Goal: Information Seeking & Learning: Learn about a topic

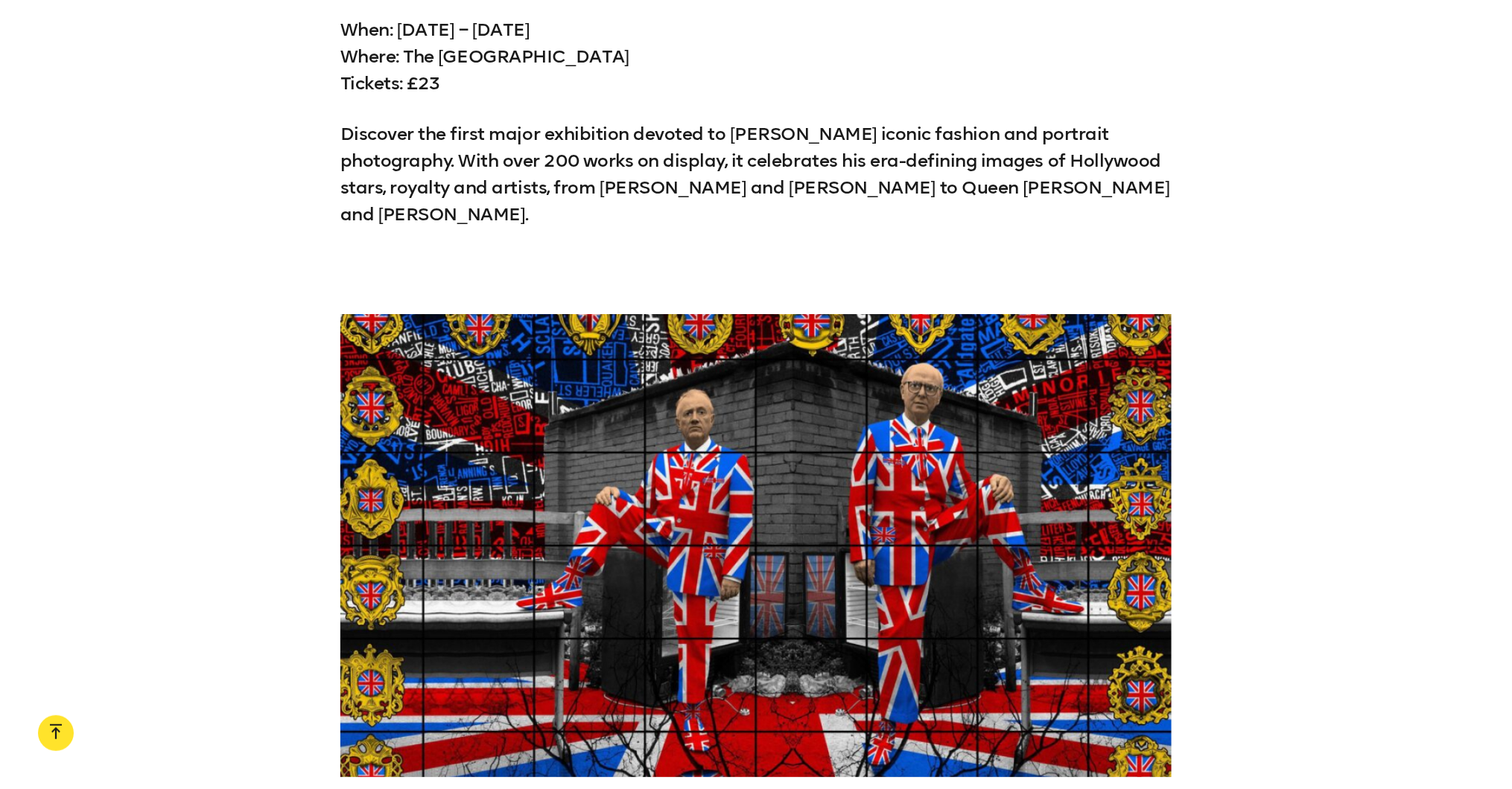
scroll to position [7528, 0]
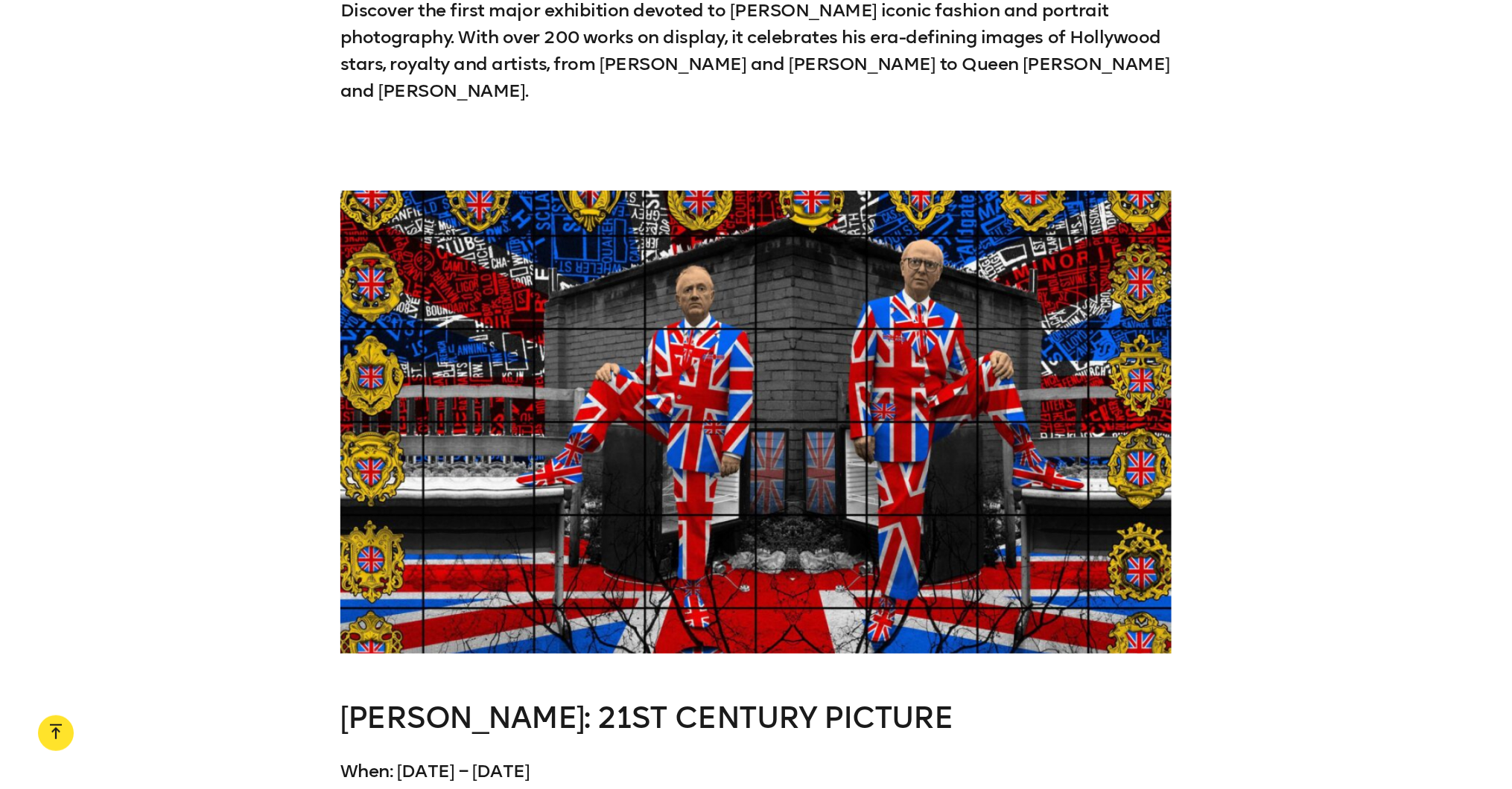
click at [839, 700] on link "[PERSON_NAME]: 21ST CENTURY PICTURE" at bounding box center [647, 718] width 613 height 35
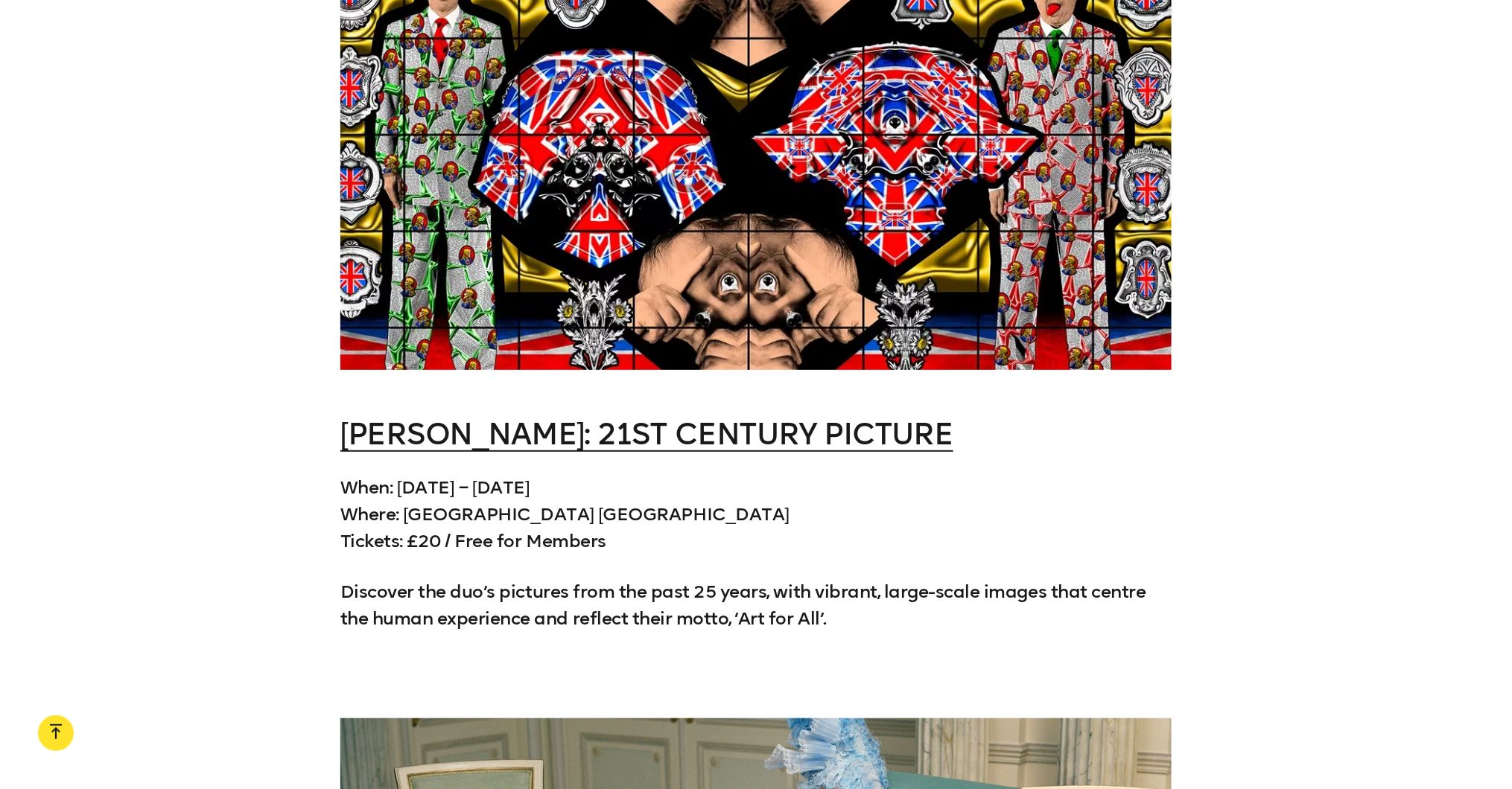
scroll to position [7819, 0]
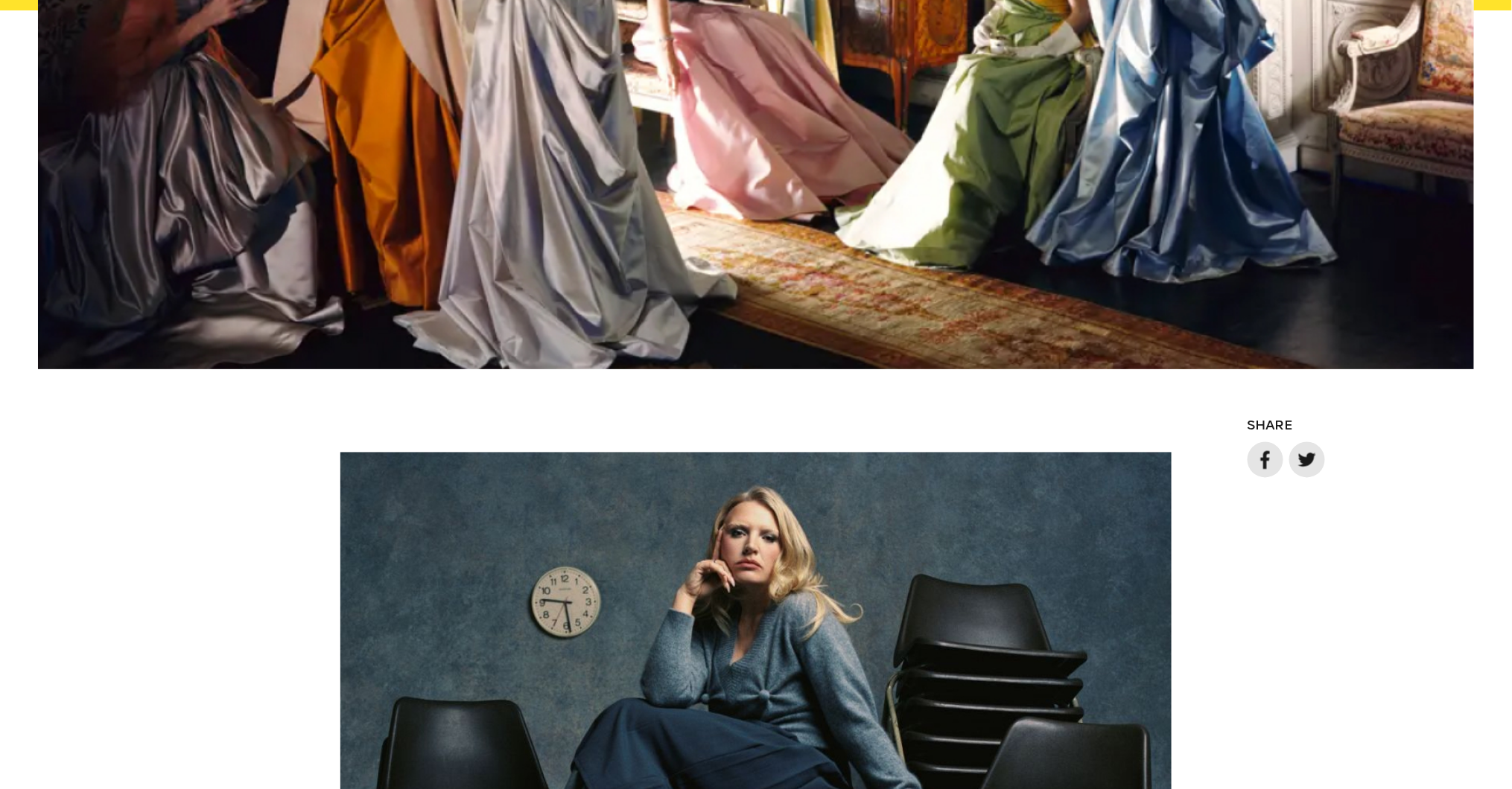
scroll to position [467, 0]
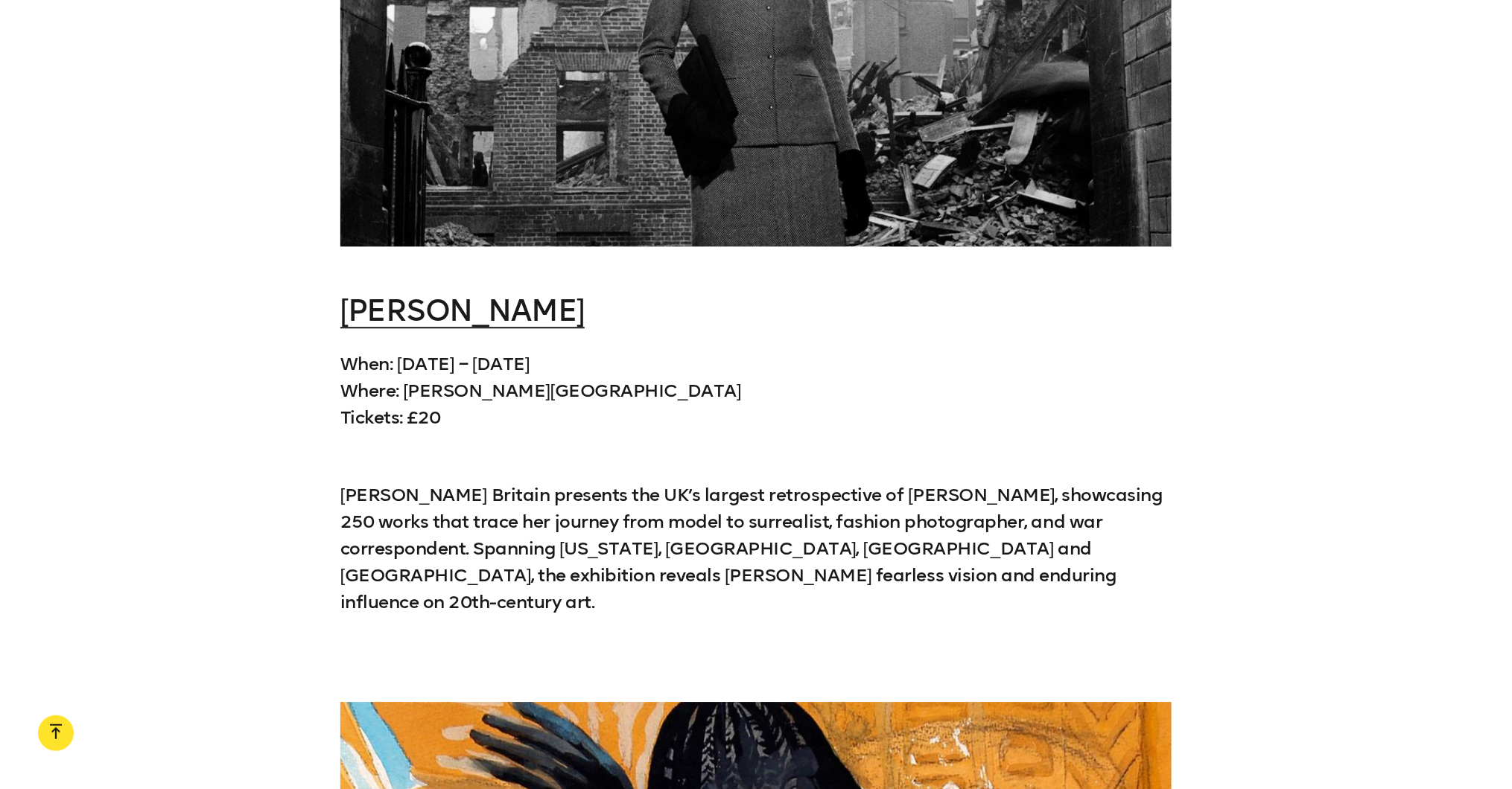
scroll to position [4258, 0]
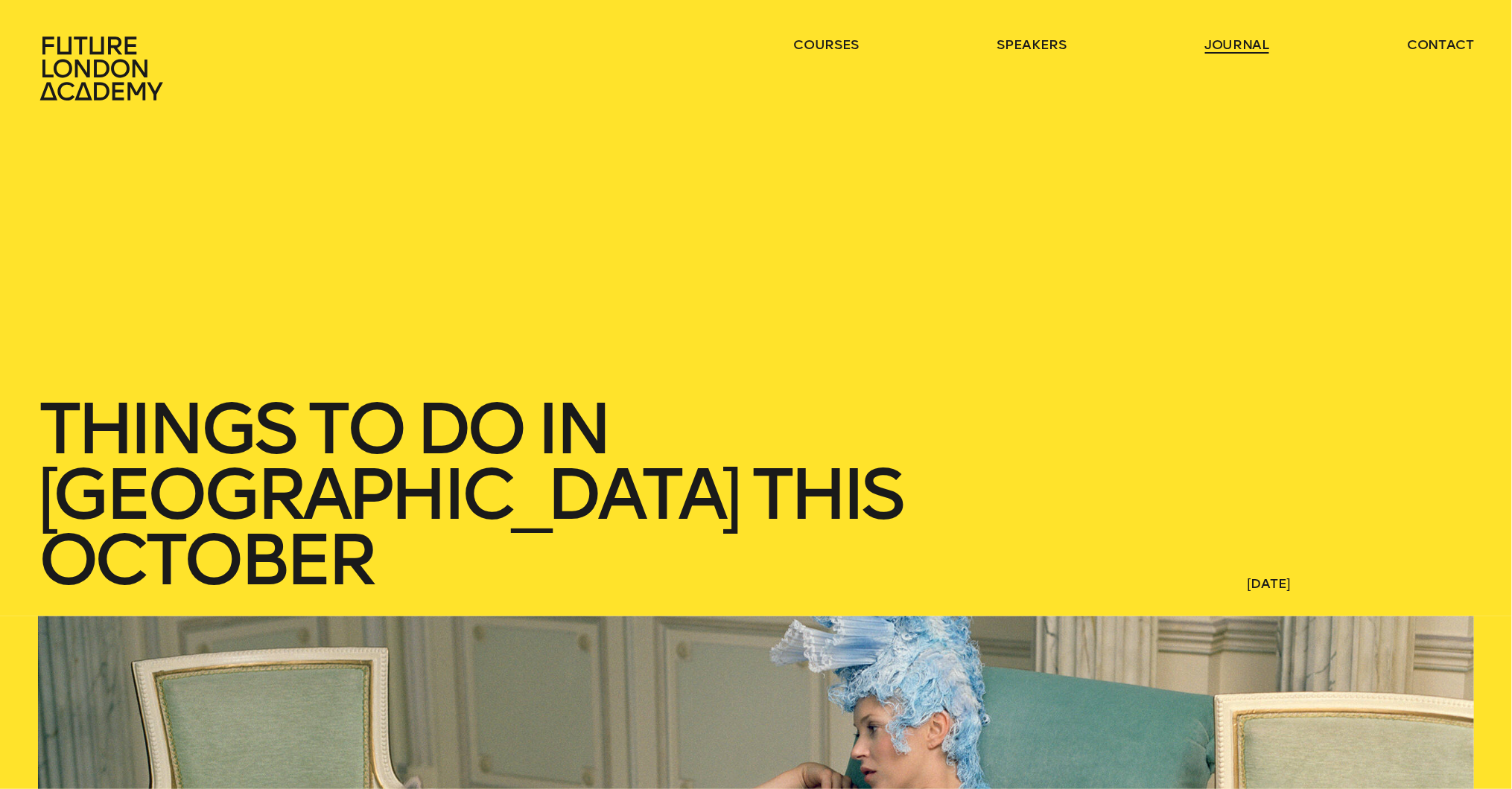
click at [1242, 47] on link "journal" at bounding box center [1237, 44] width 65 height 18
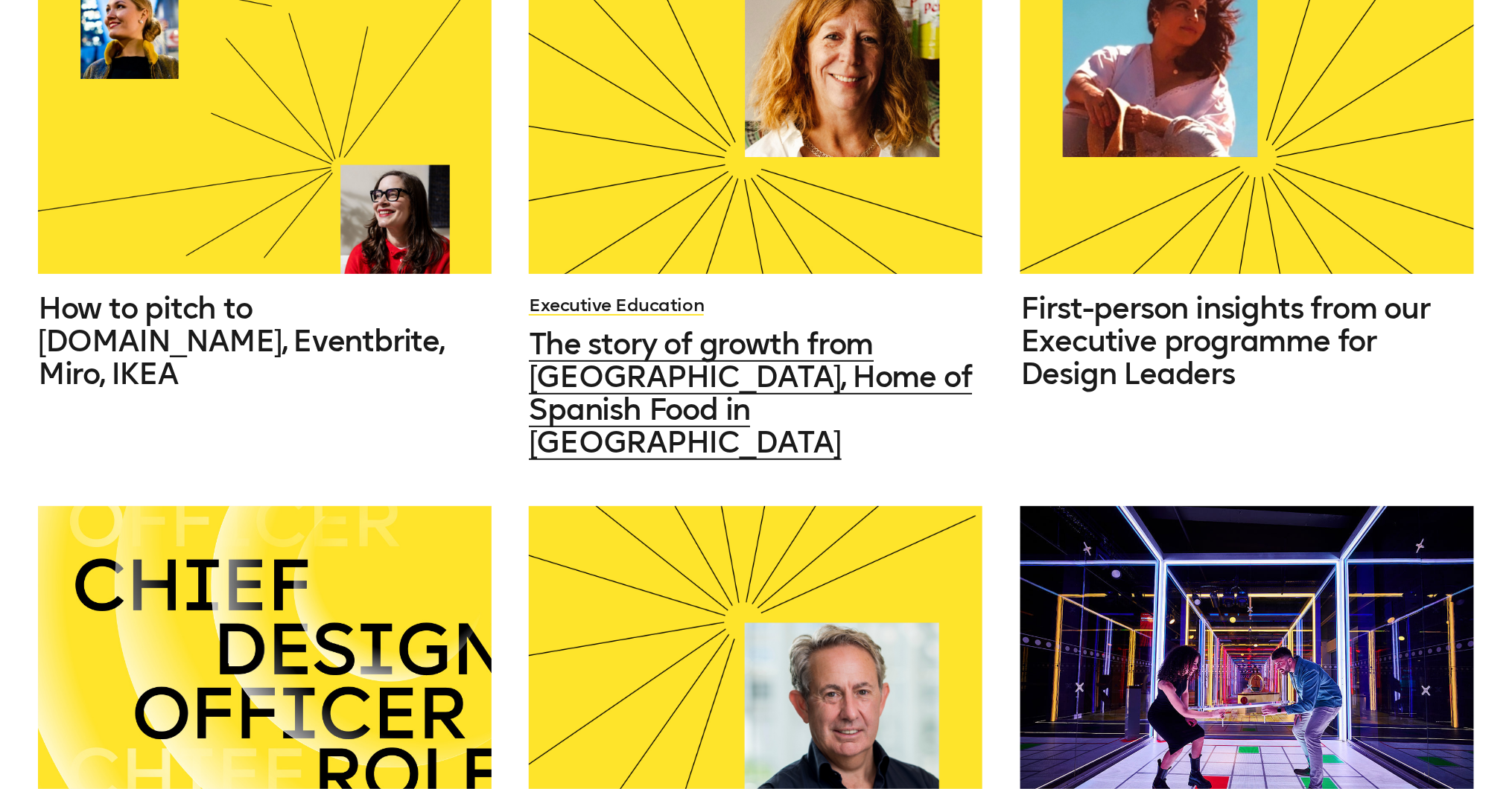
scroll to position [977, 0]
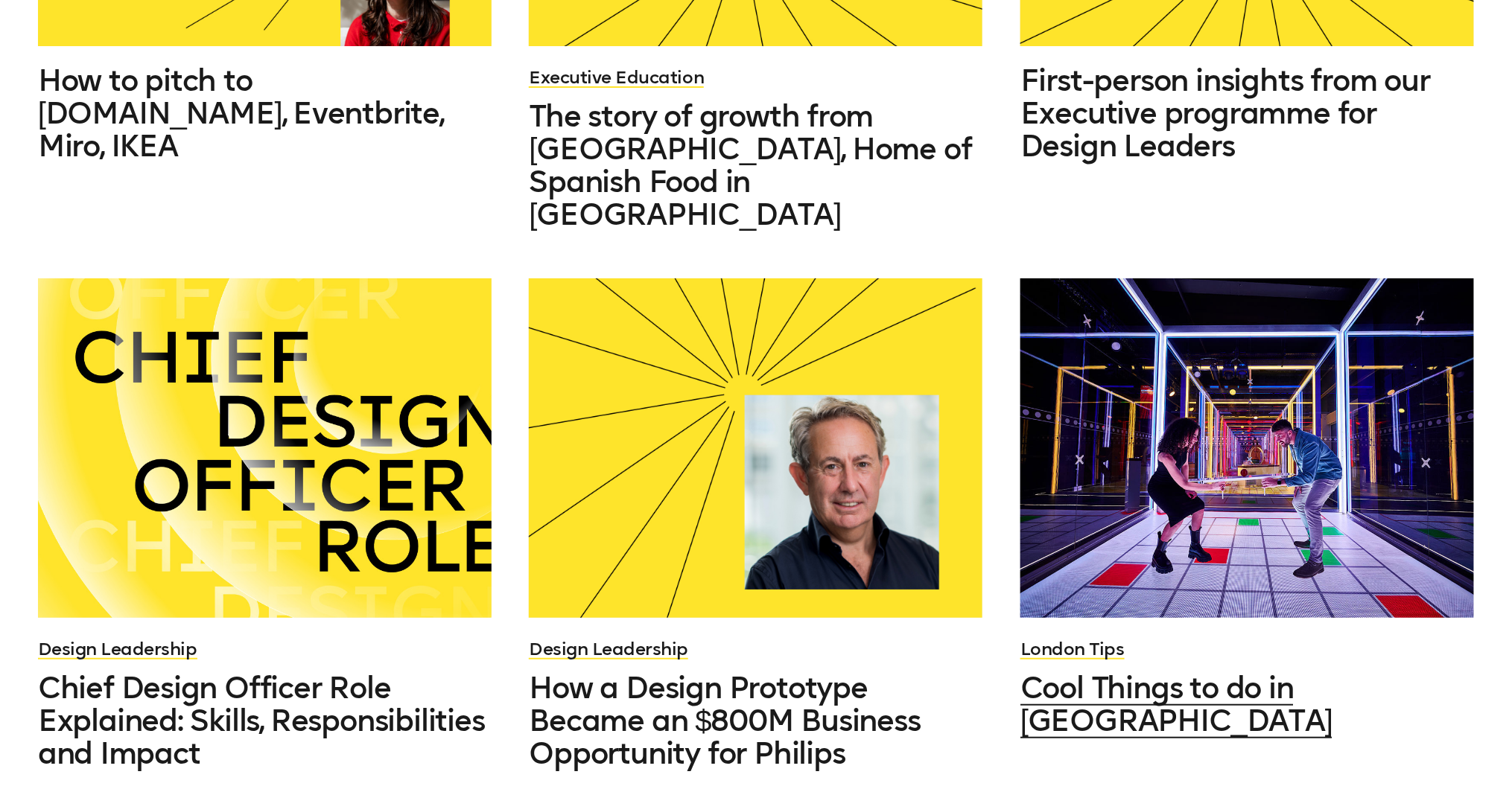
click at [1110, 386] on div at bounding box center [1247, 449] width 454 height 340
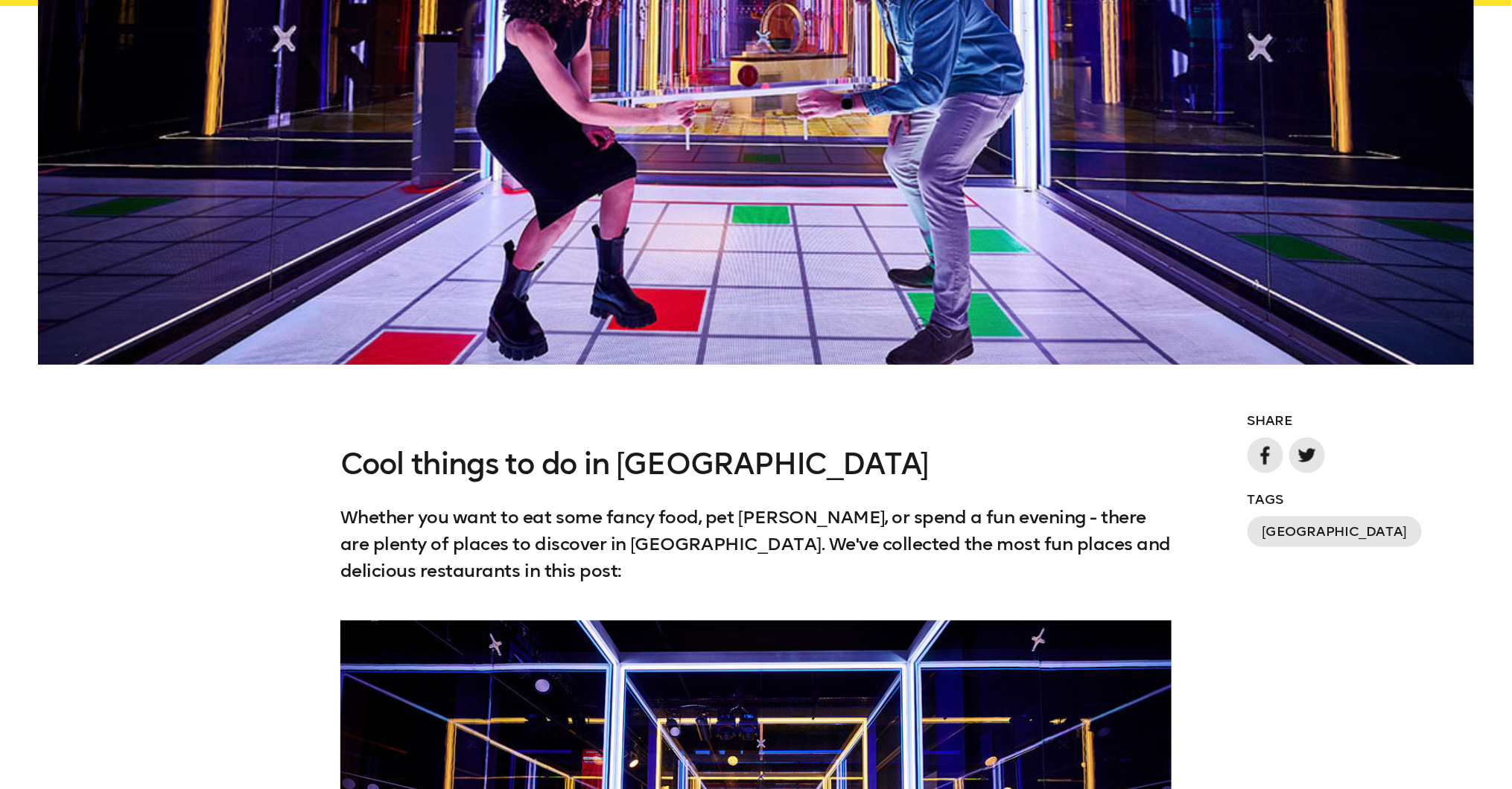
scroll to position [933, 0]
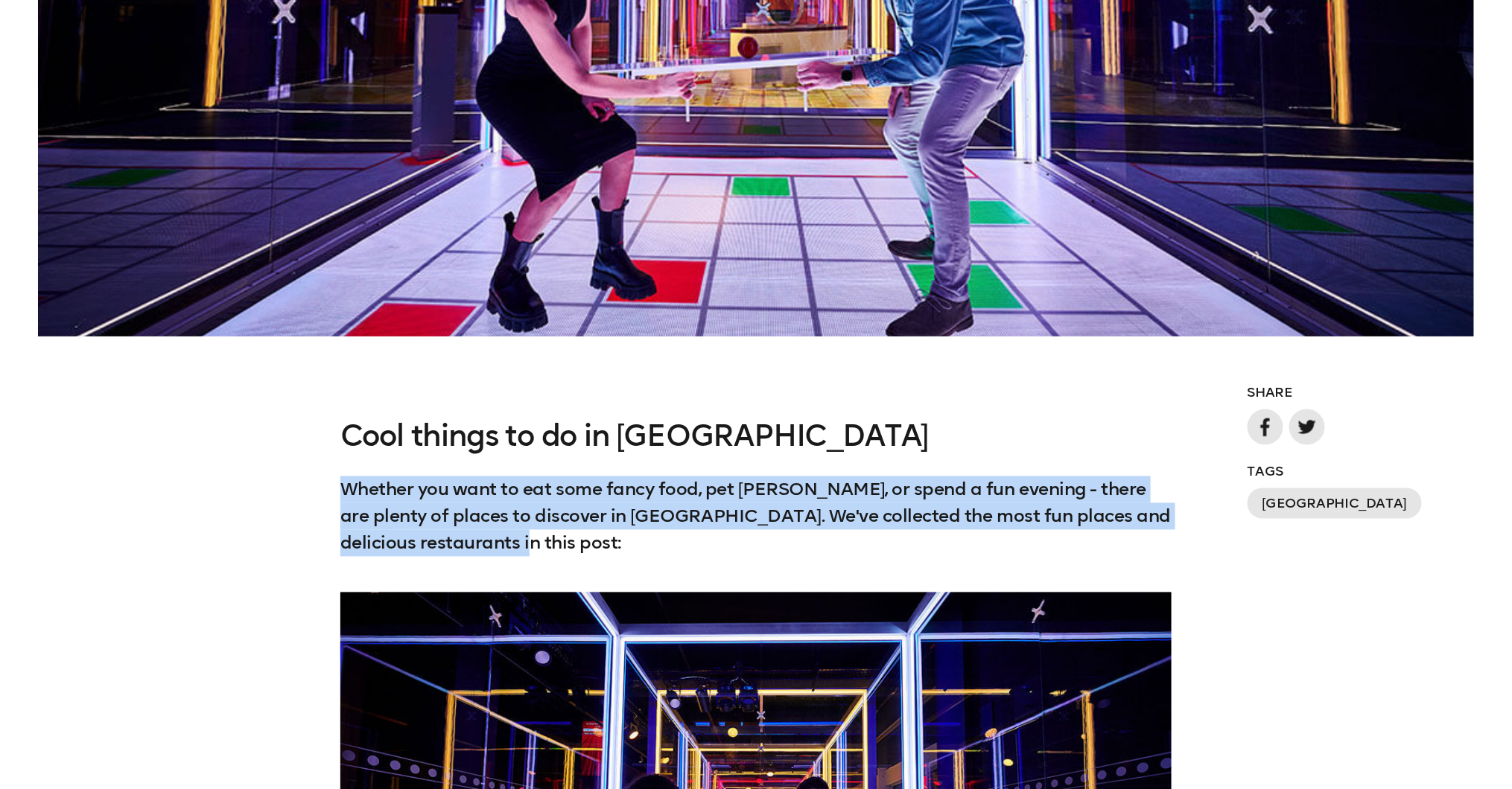
drag, startPoint x: 452, startPoint y: 540, endPoint x: 324, endPoint y: 482, distance: 140.5
click at [324, 482] on div "Cool things to do in Canary Wharf Whether you want to eat some fancy food, pet …" at bounding box center [756, 488] width 1512 height 137
copy p "Whether you want to eat some fancy food, pet llamas, or spend a fun evening - t…"
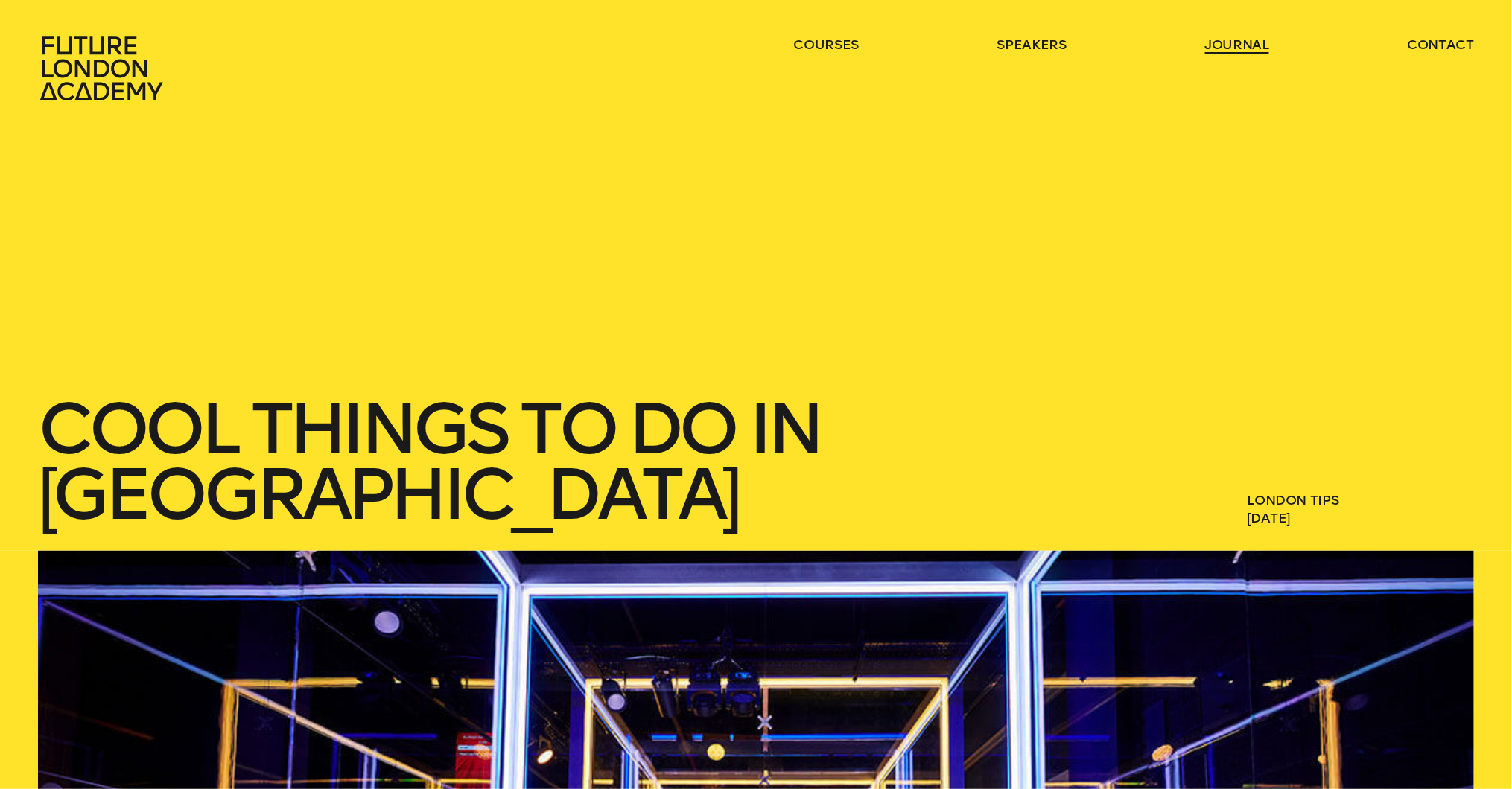
scroll to position [0, 0]
click at [1223, 47] on link "journal" at bounding box center [1237, 44] width 65 height 18
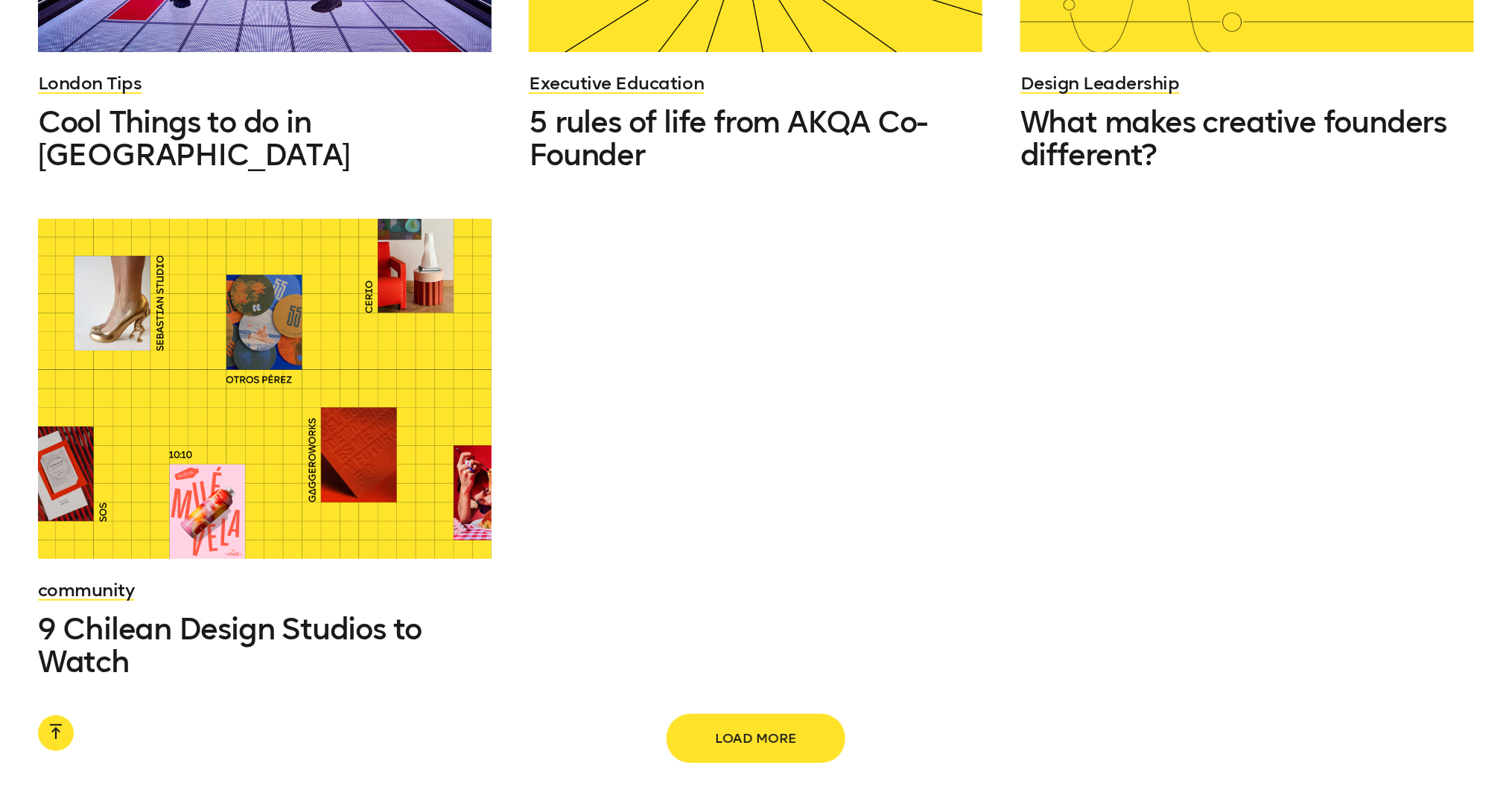
scroll to position [2081, 0]
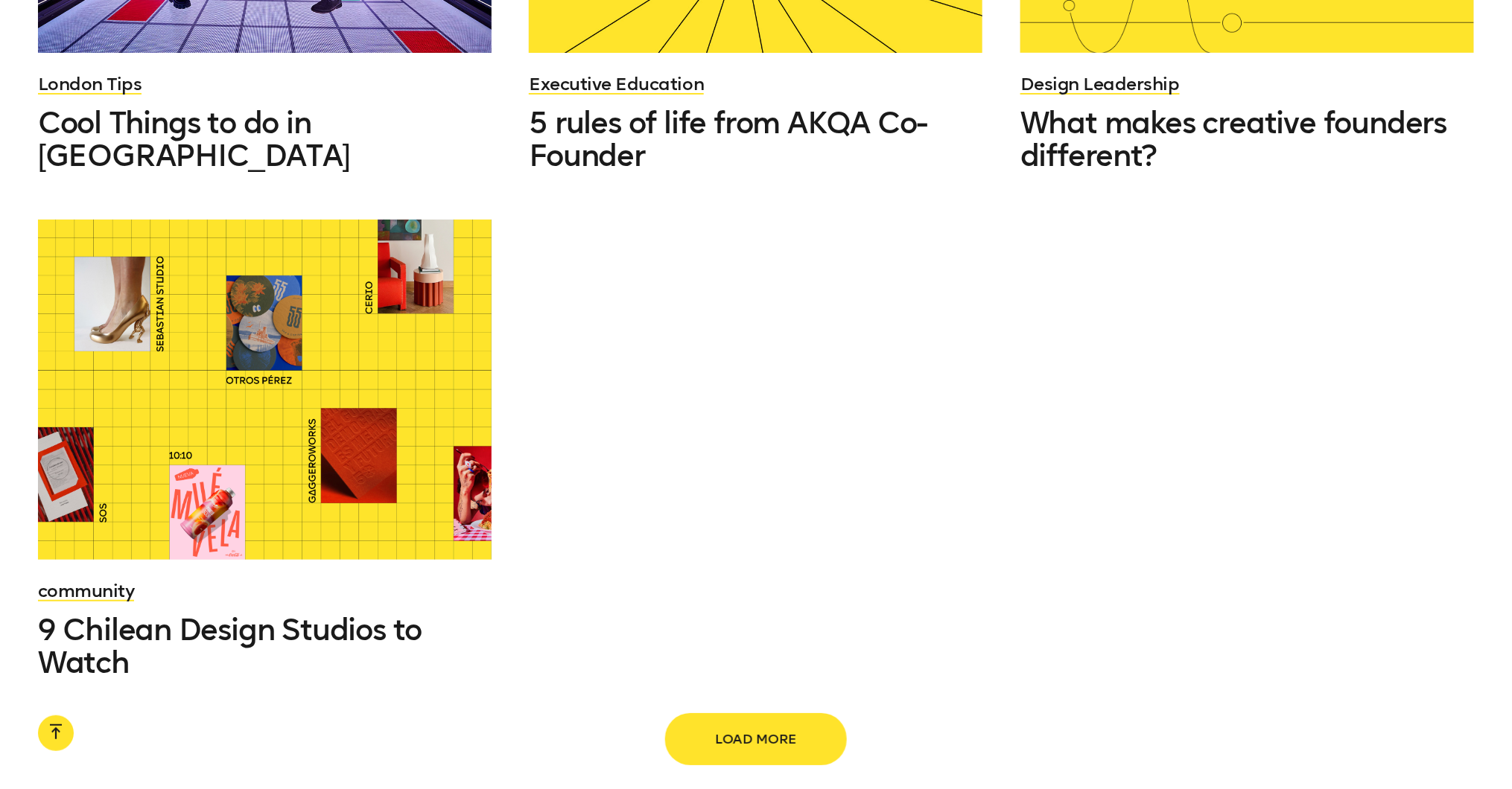
click at [753, 726] on span "Load more" at bounding box center [756, 739] width 131 height 28
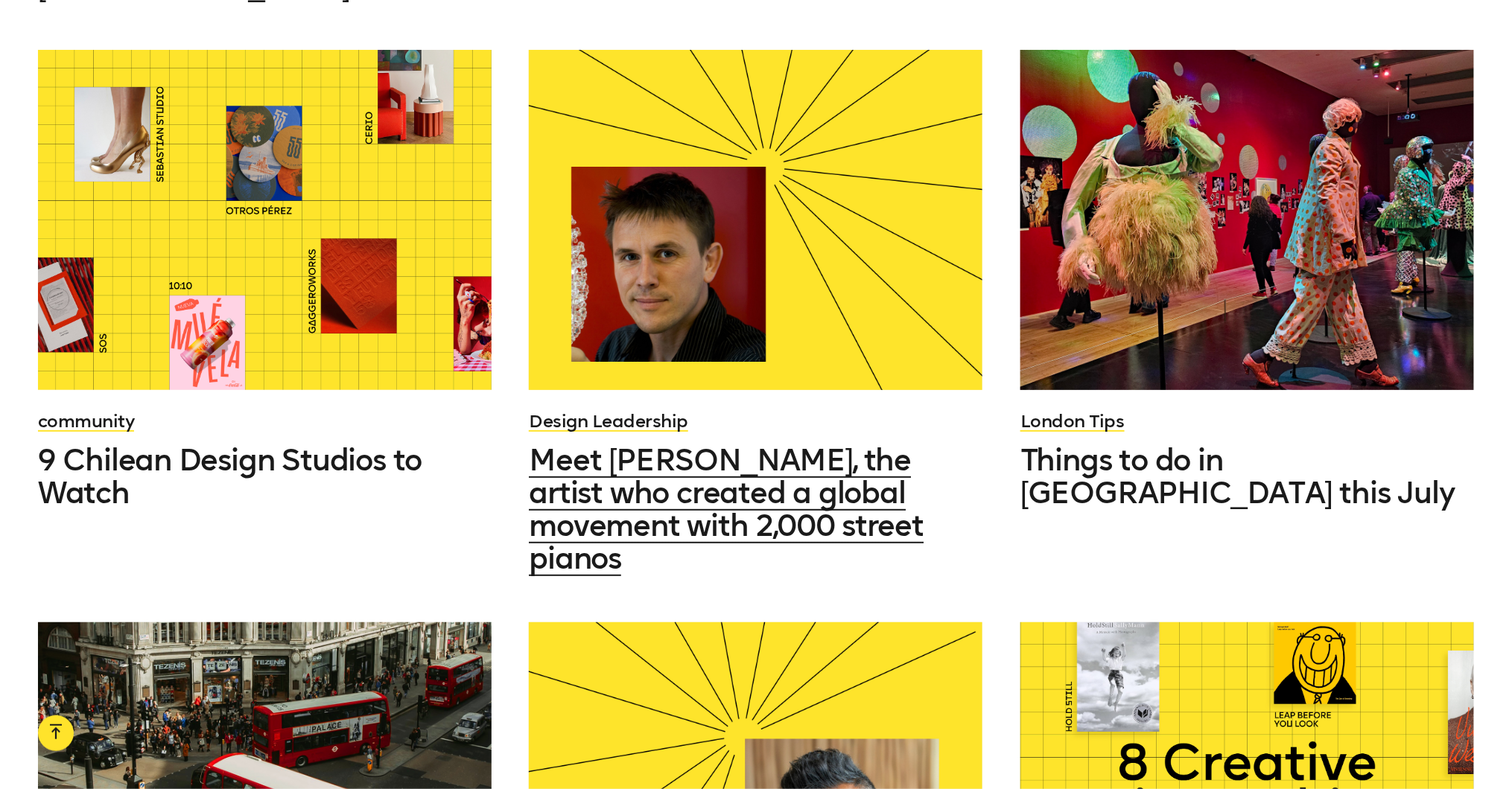
scroll to position [2252, 0]
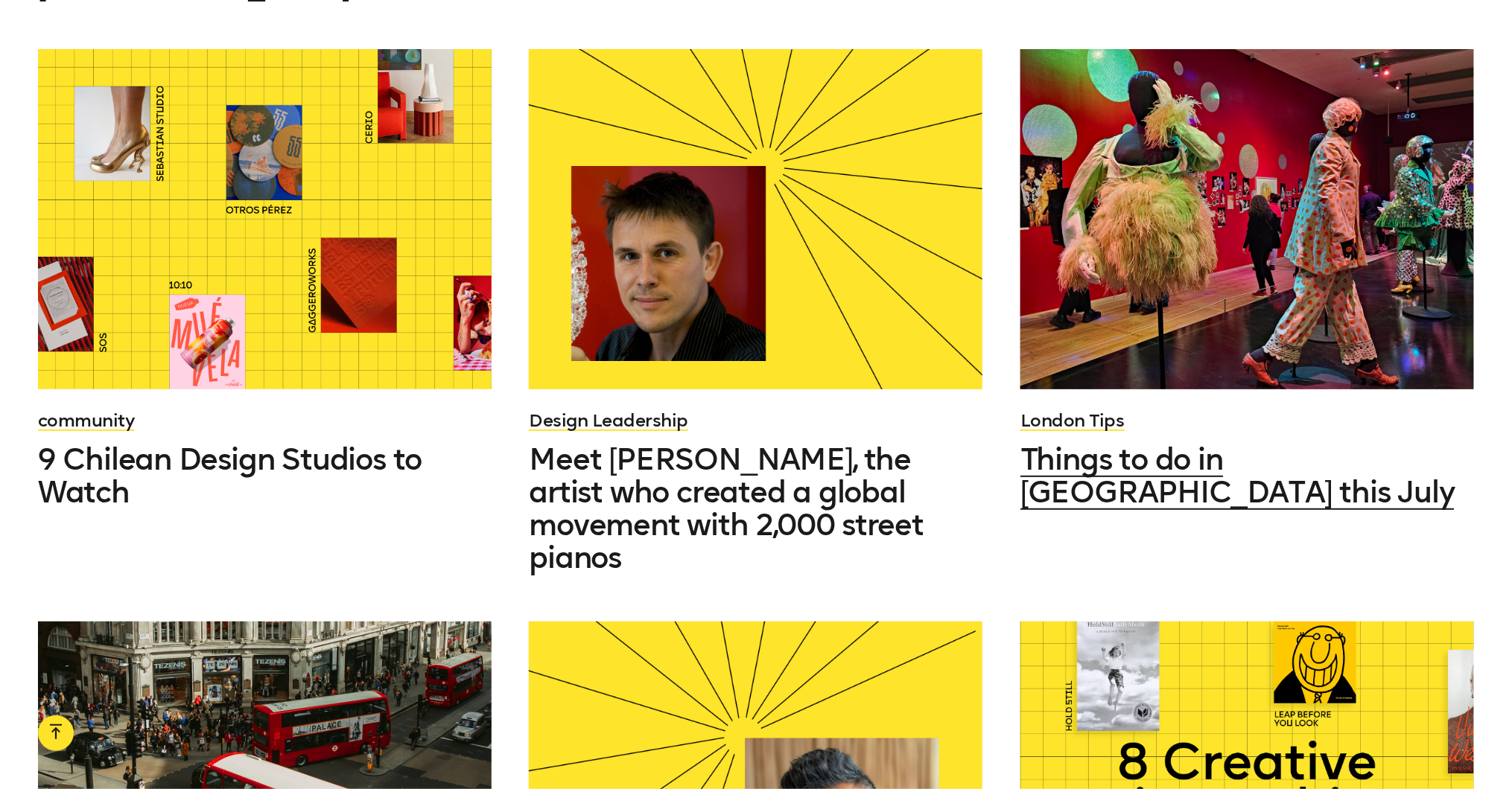
click at [1193, 264] on div at bounding box center [1247, 219] width 454 height 340
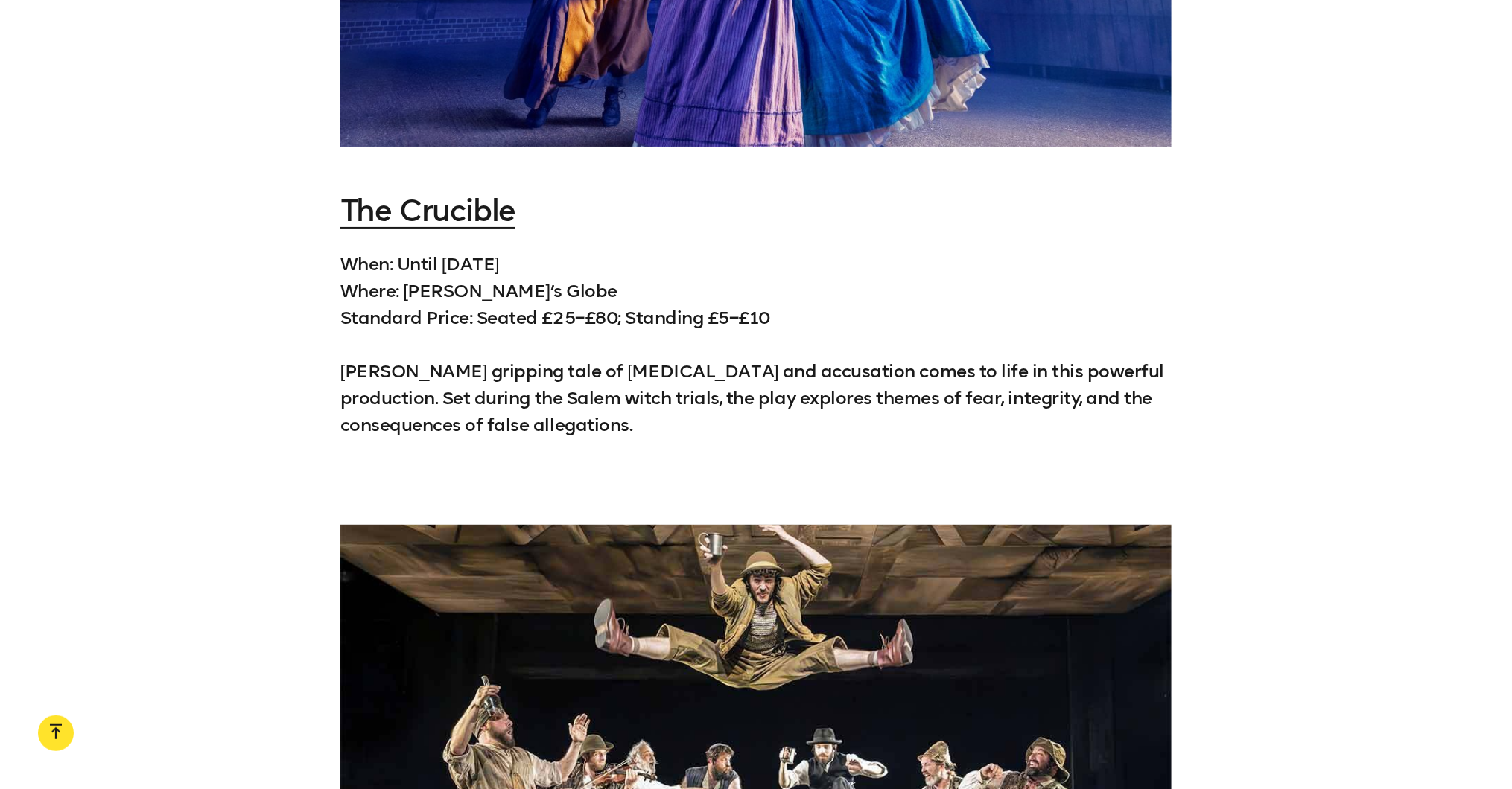
scroll to position [2587, 0]
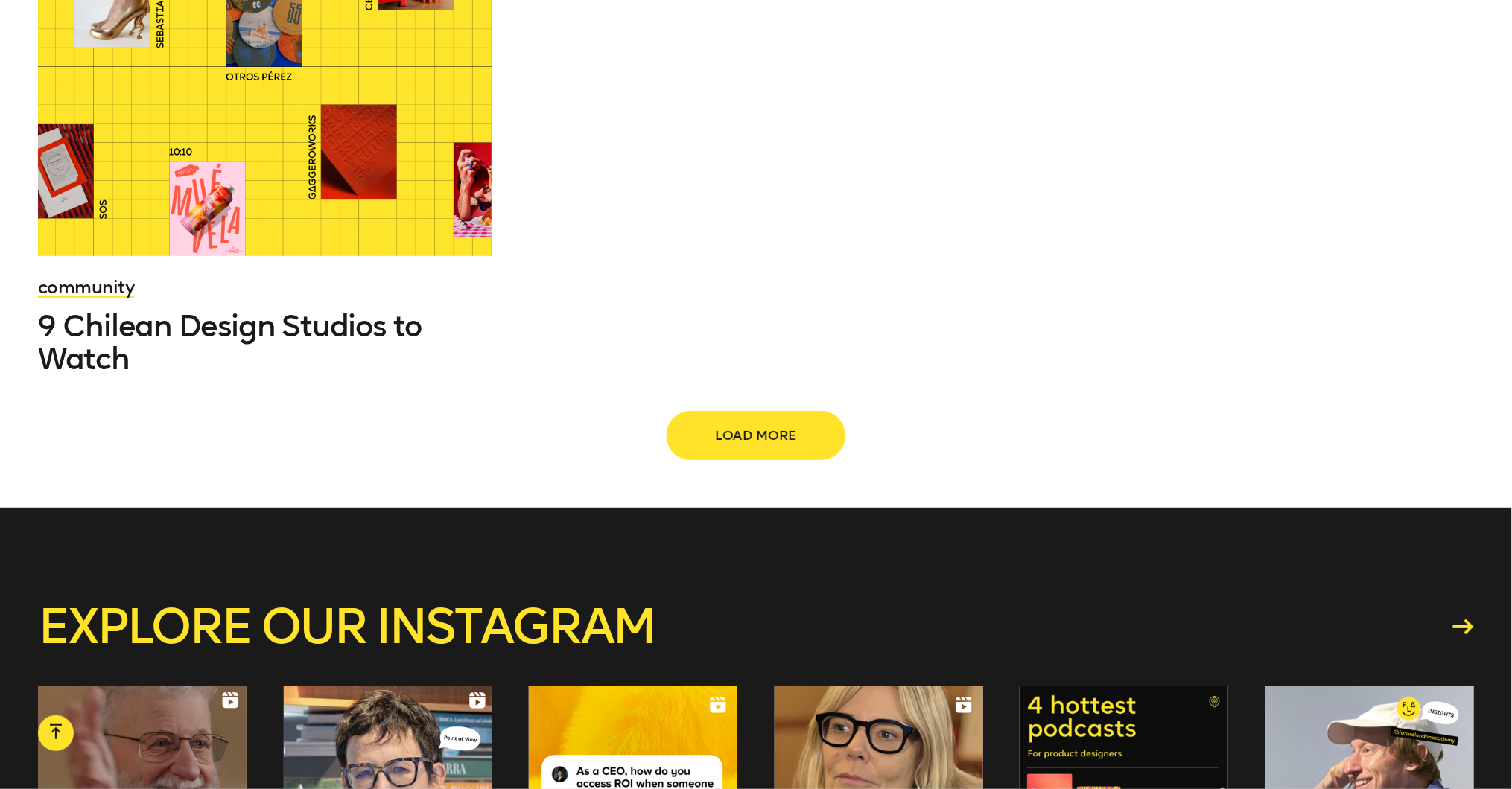
scroll to position [2209, 0]
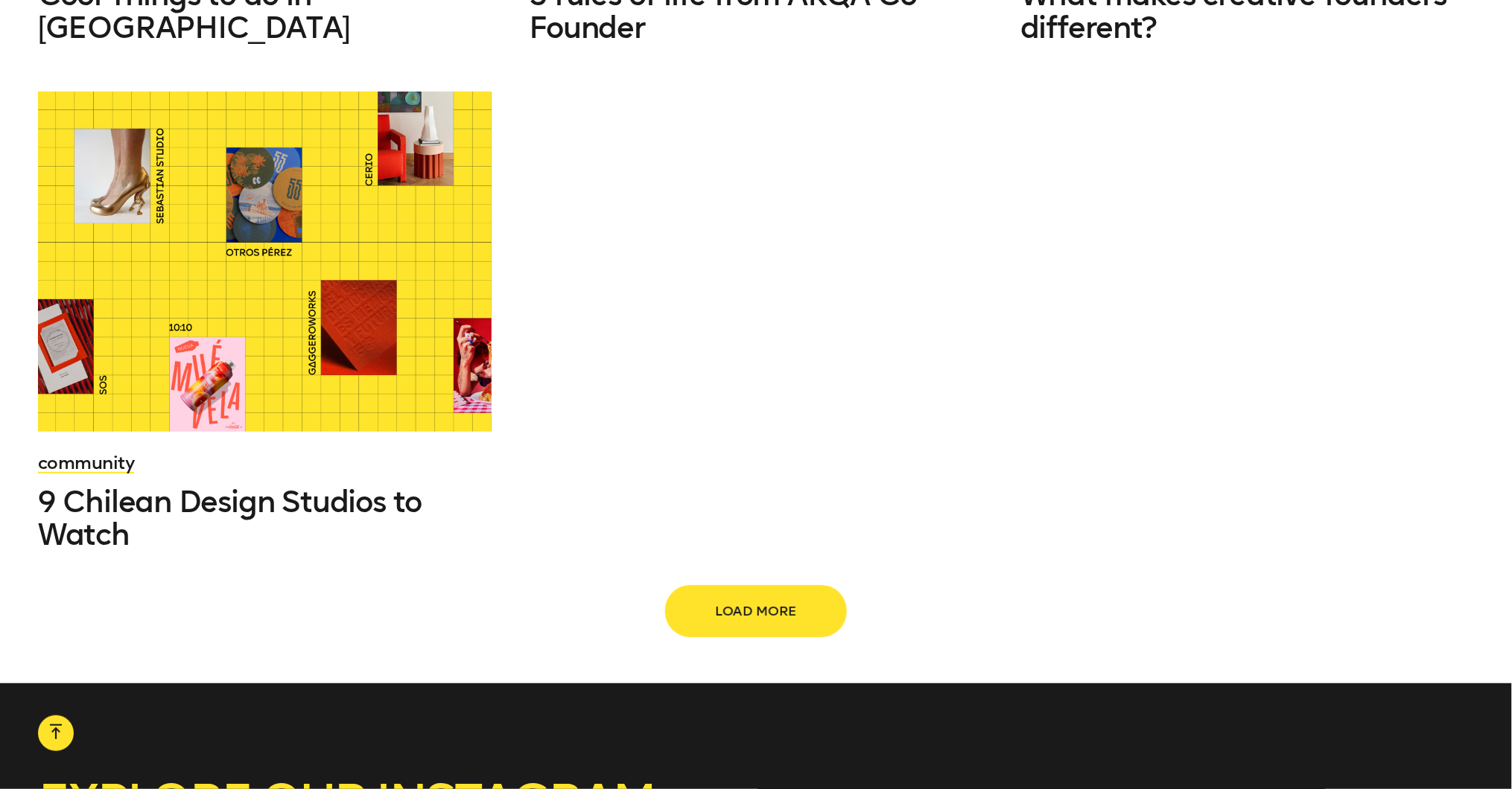
click at [761, 597] on span "Load more" at bounding box center [756, 611] width 131 height 28
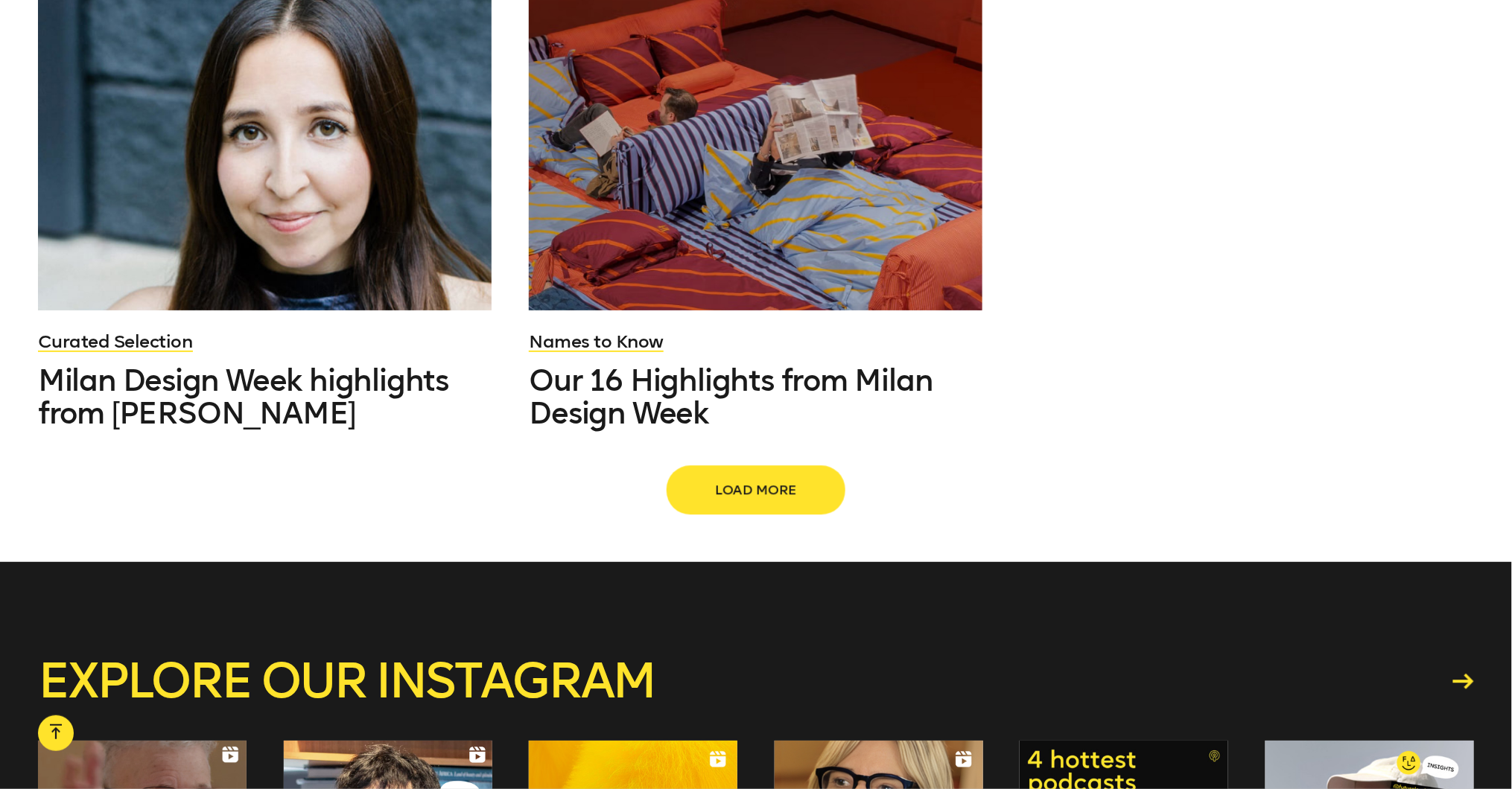
scroll to position [3736, 0]
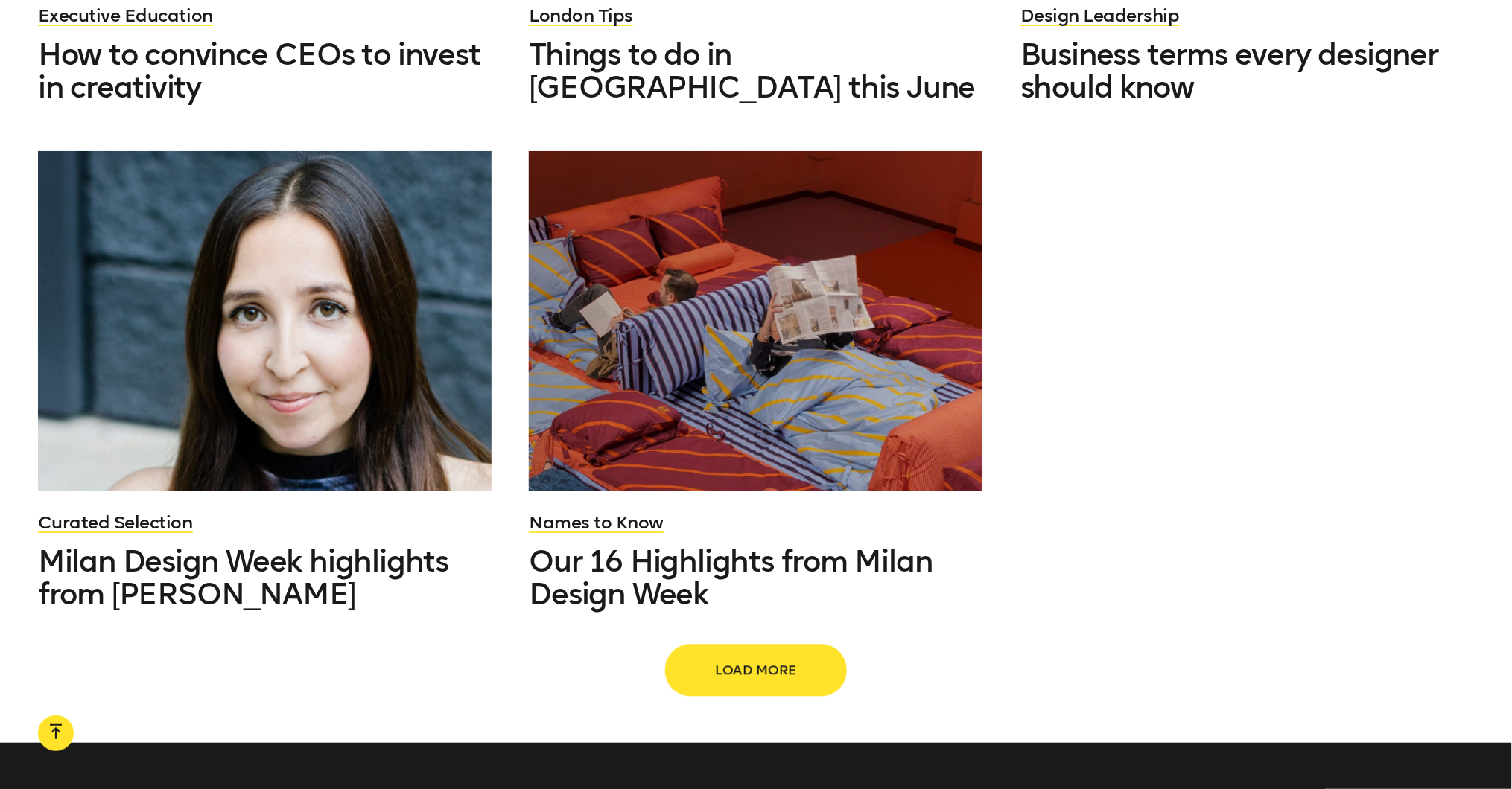
click at [764, 656] on span "Load more" at bounding box center [756, 670] width 131 height 28
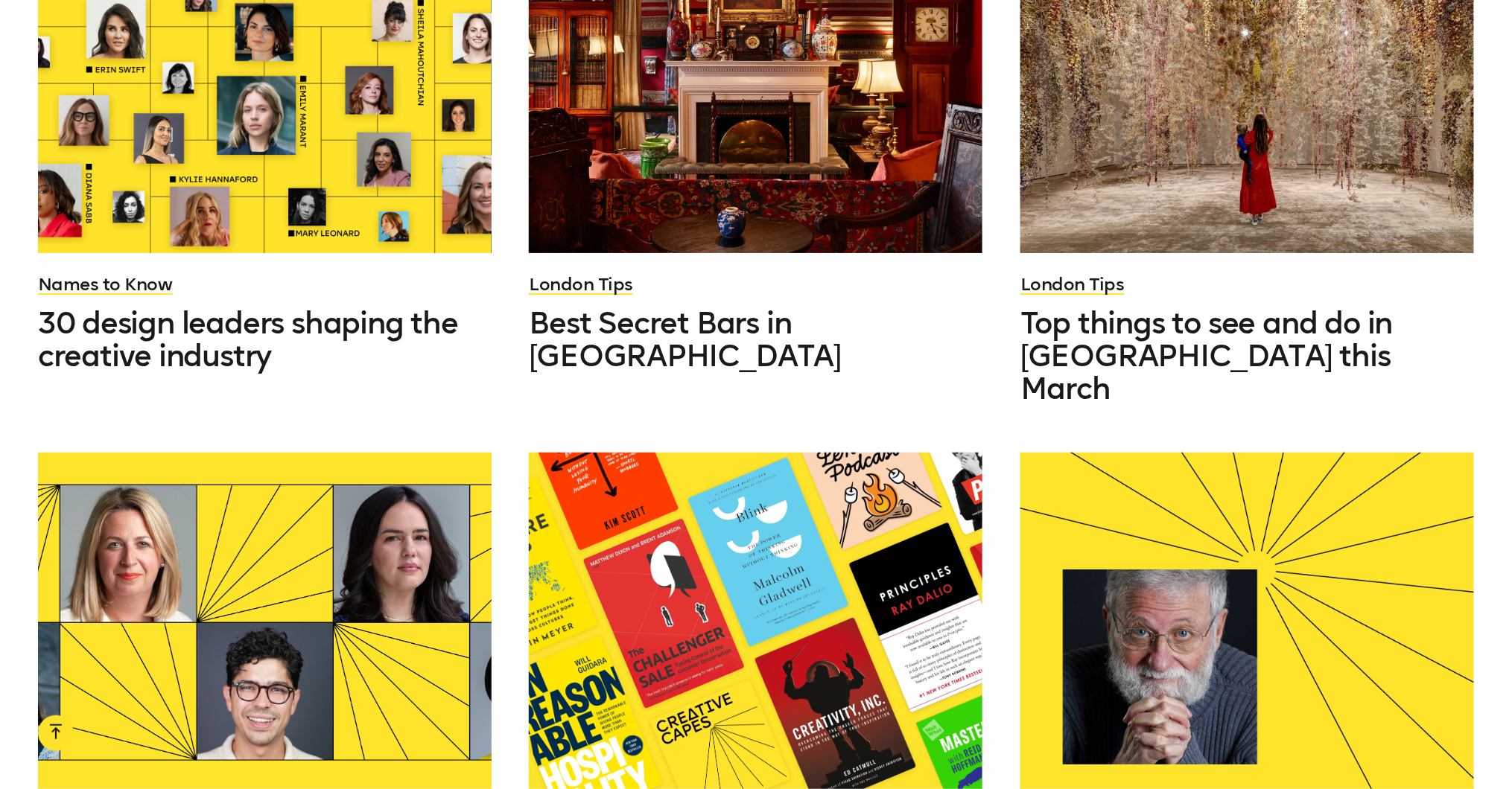
scroll to position [5036, 0]
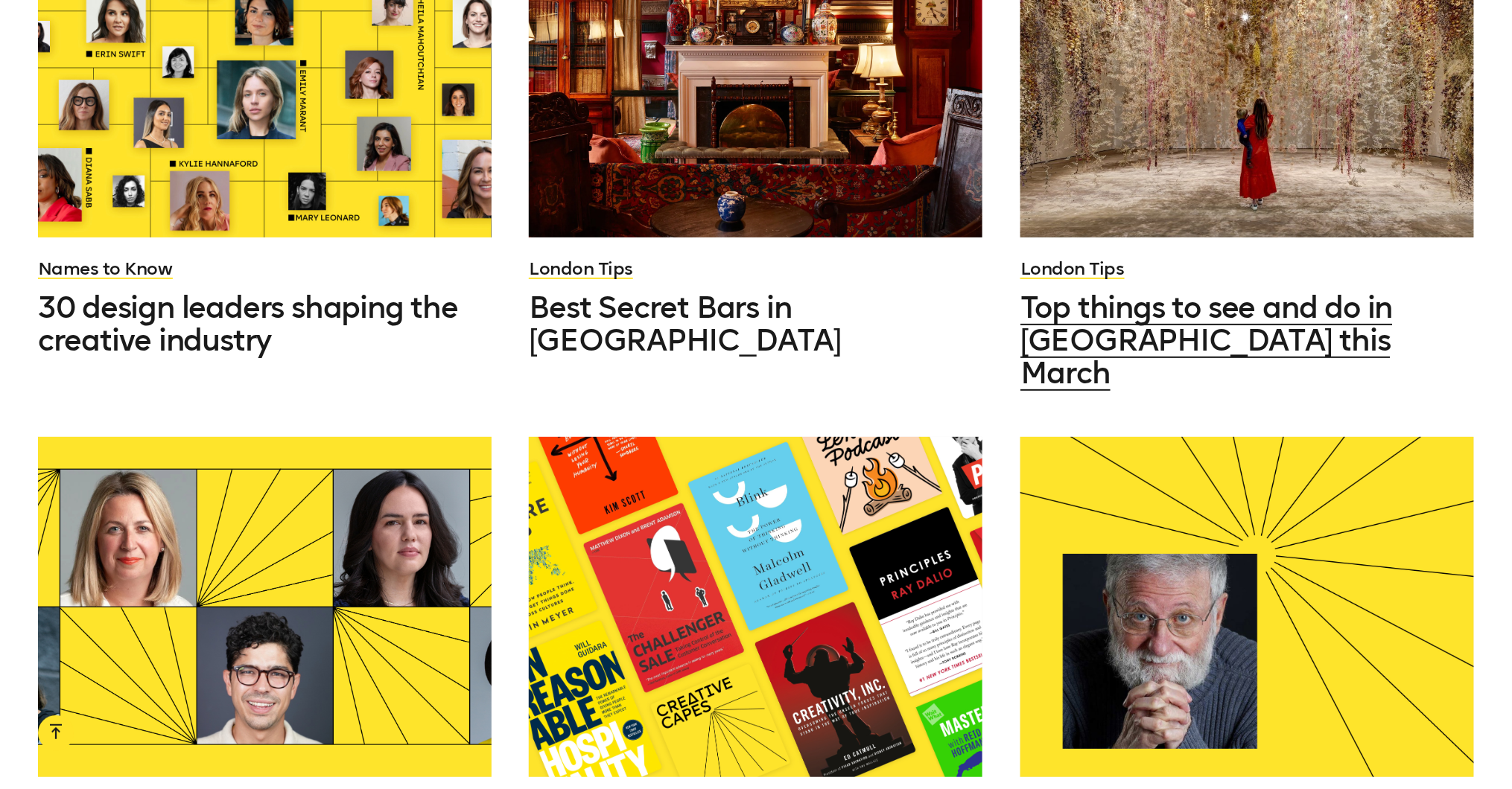
click at [1164, 113] on div at bounding box center [1247, 68] width 454 height 340
click at [1081, 290] on span "Top things to see and do in London this March" at bounding box center [1207, 340] width 373 height 101
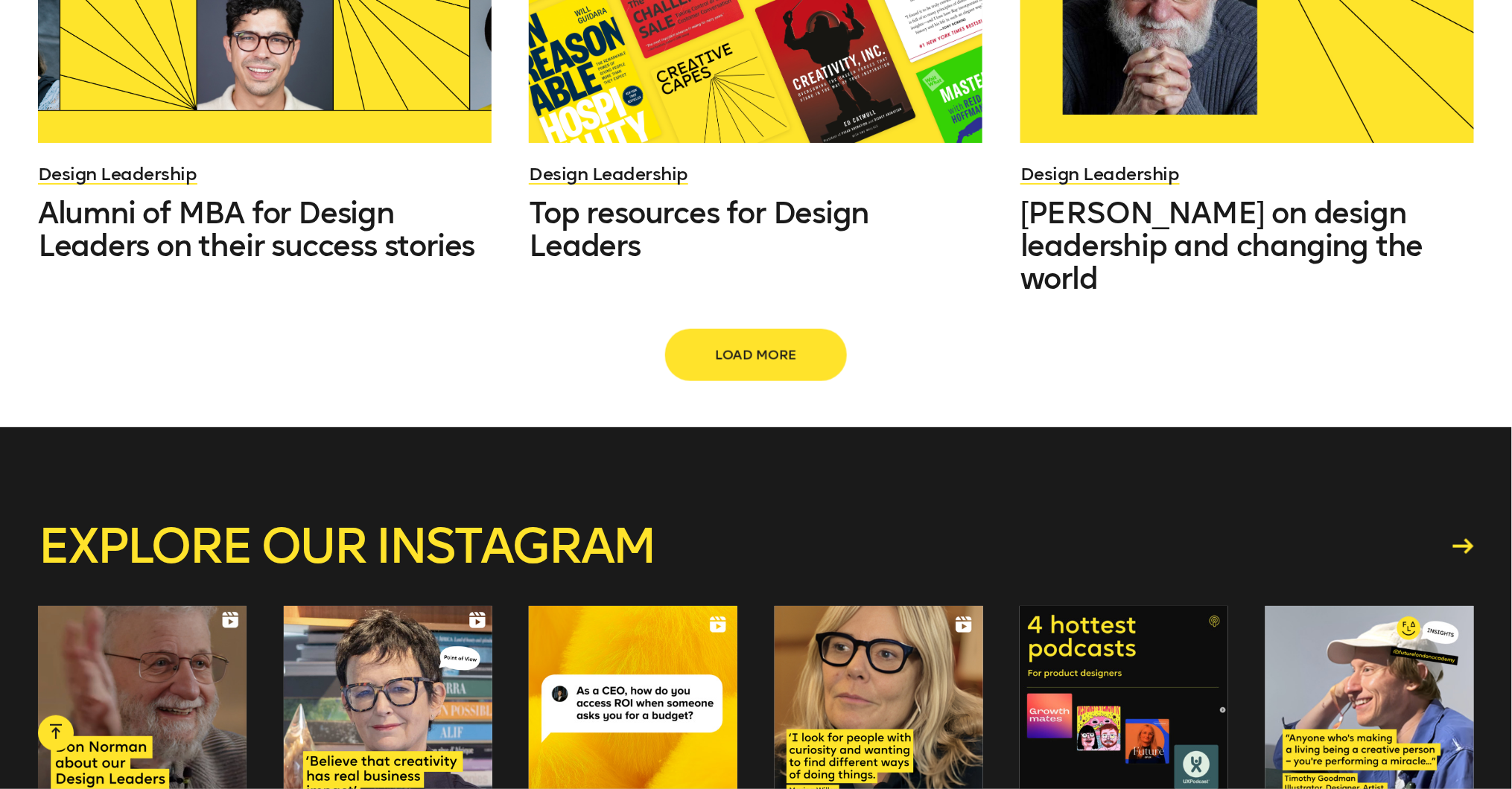
scroll to position [5551, 0]
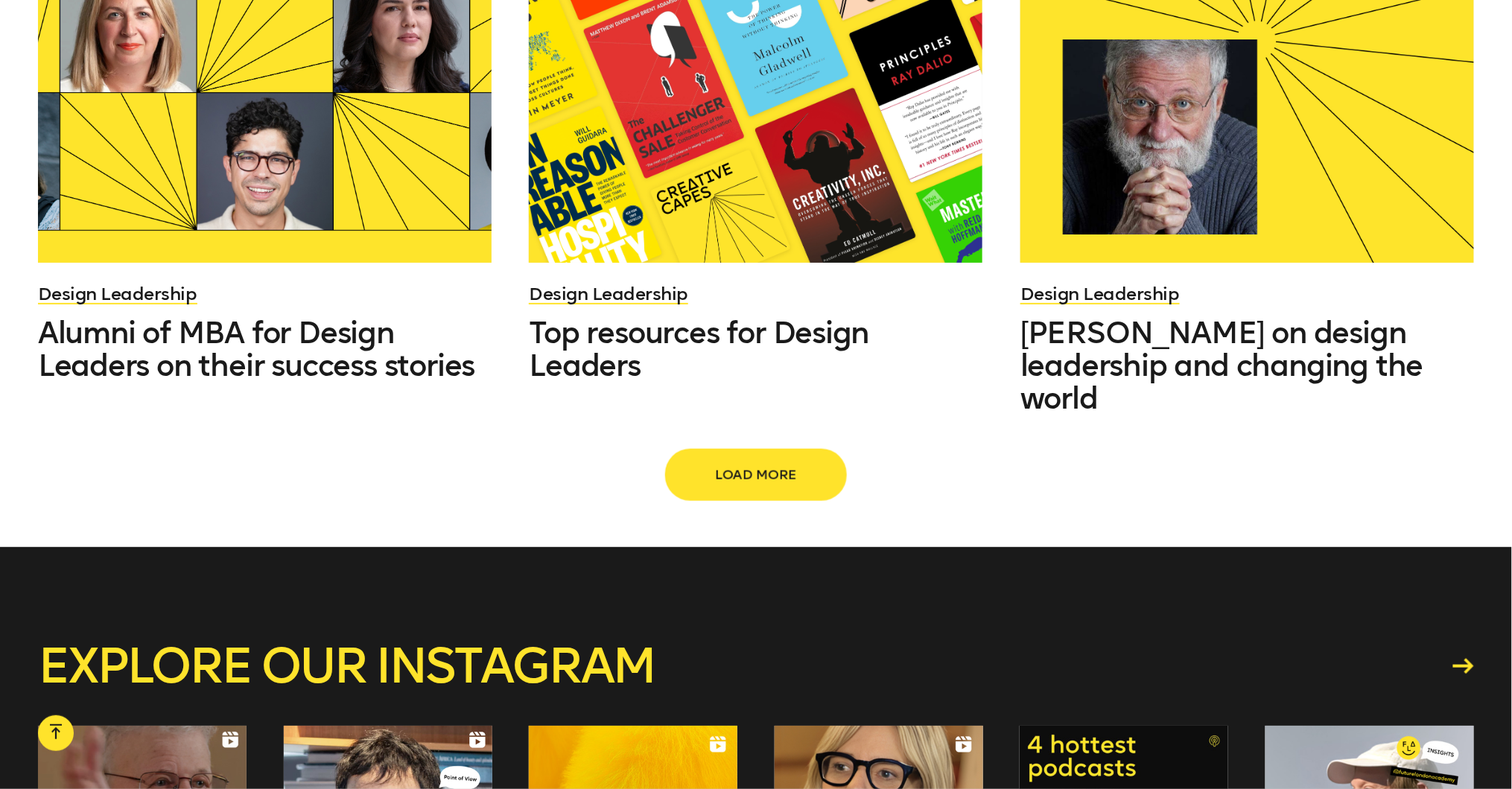
click at [769, 461] on span "Load more" at bounding box center [756, 475] width 131 height 28
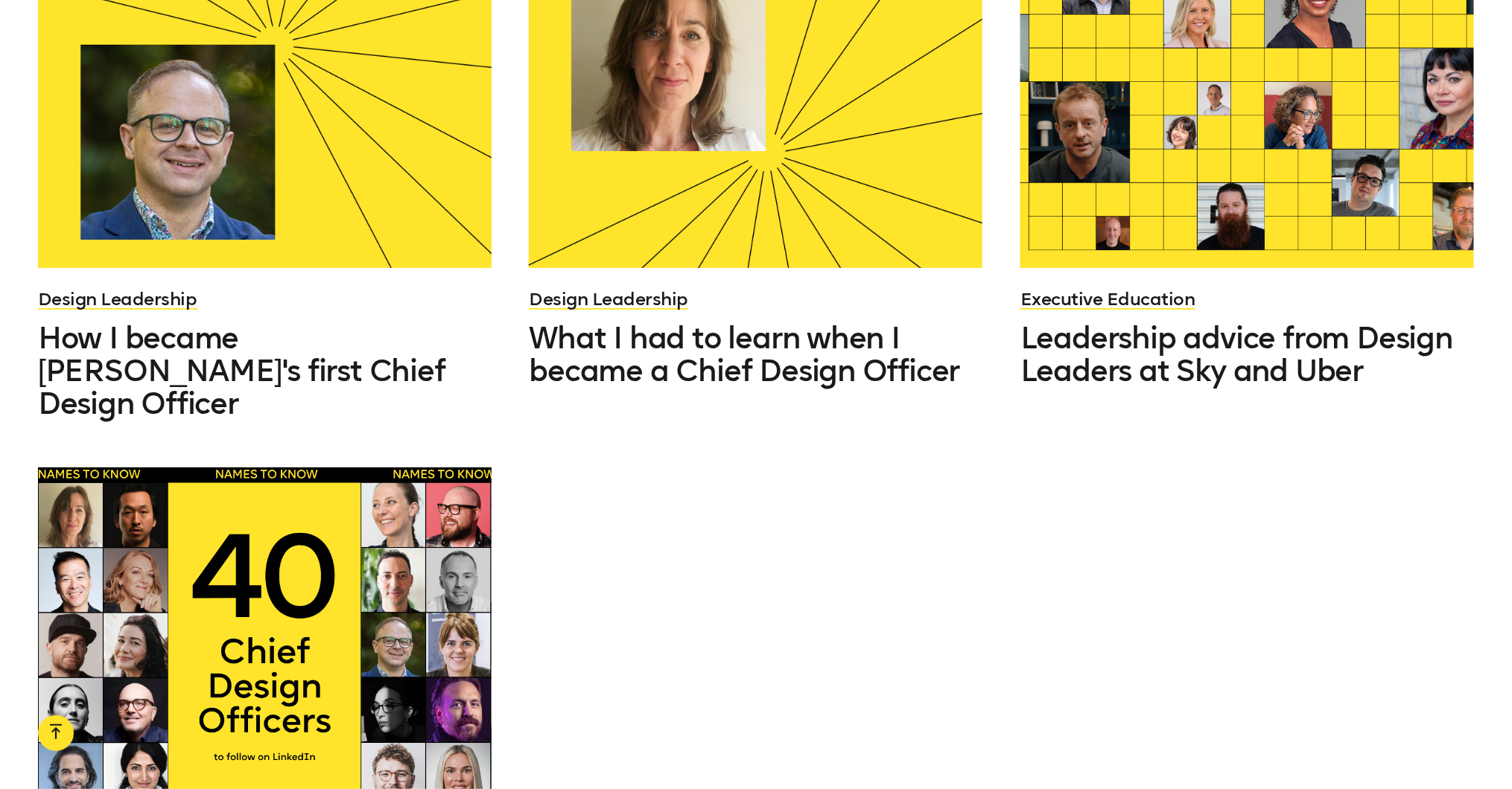
scroll to position [7265, 0]
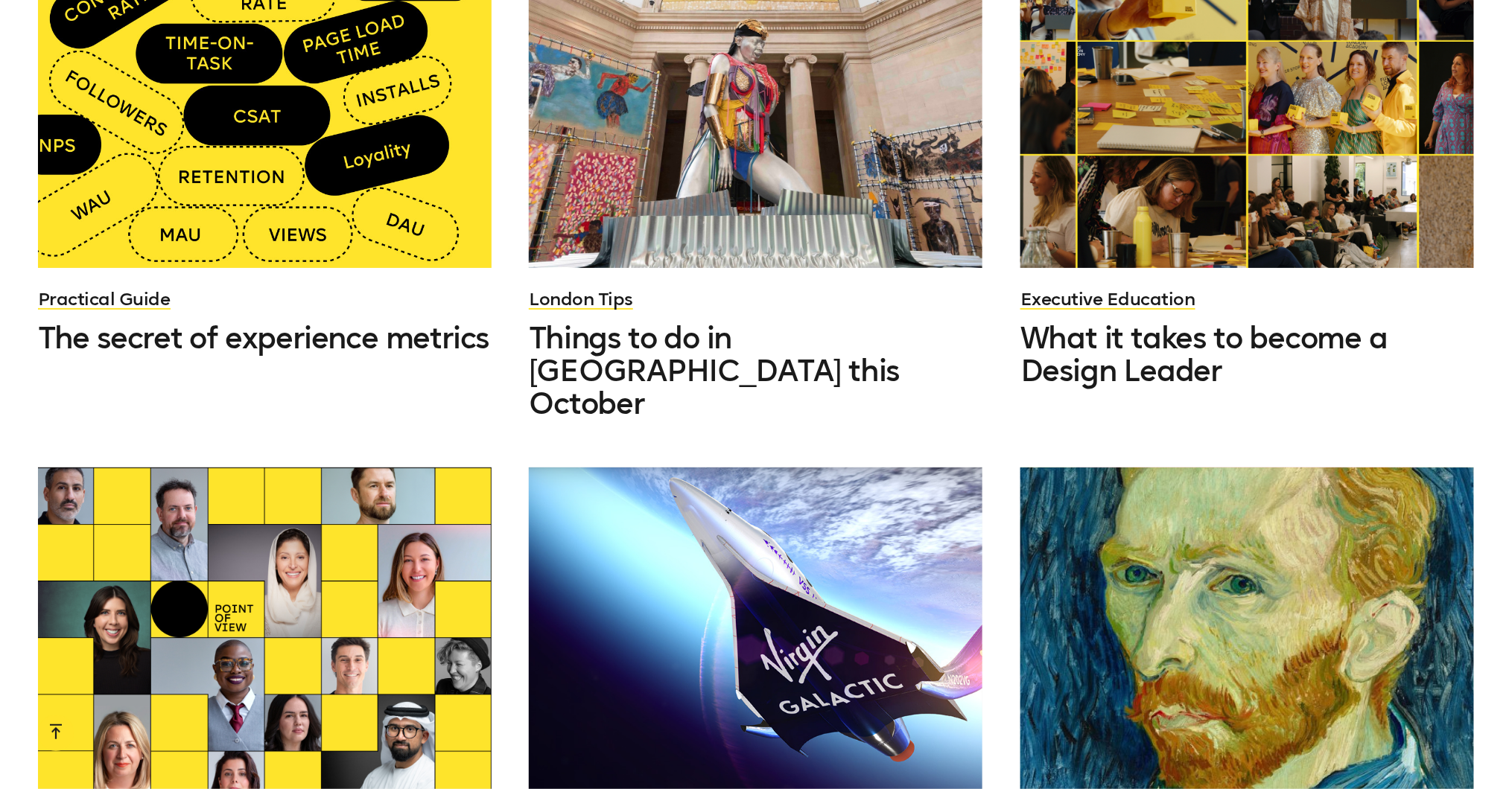
scroll to position [8246, 0]
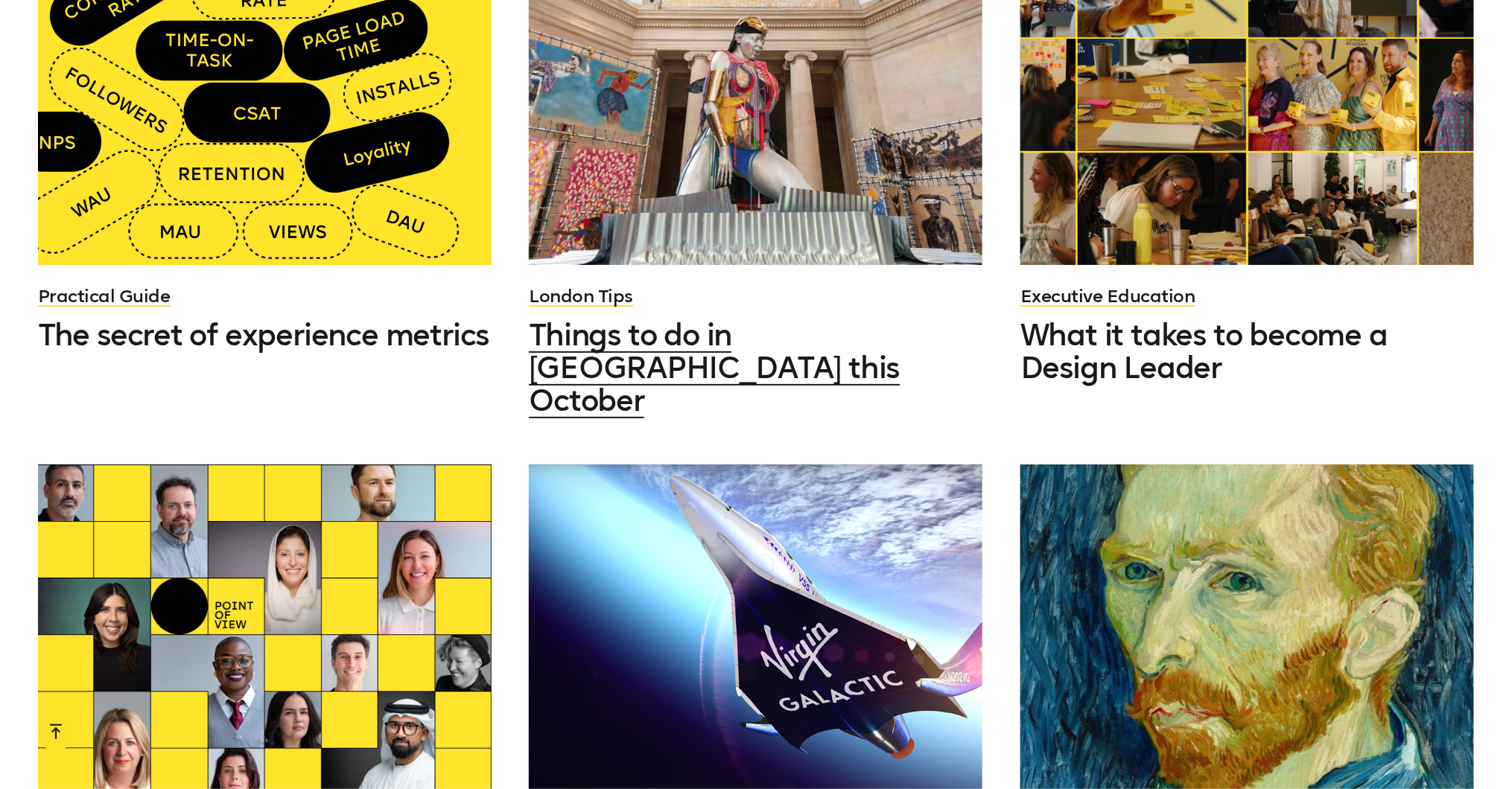
click at [821, 41] on div at bounding box center [756, 95] width 454 height 340
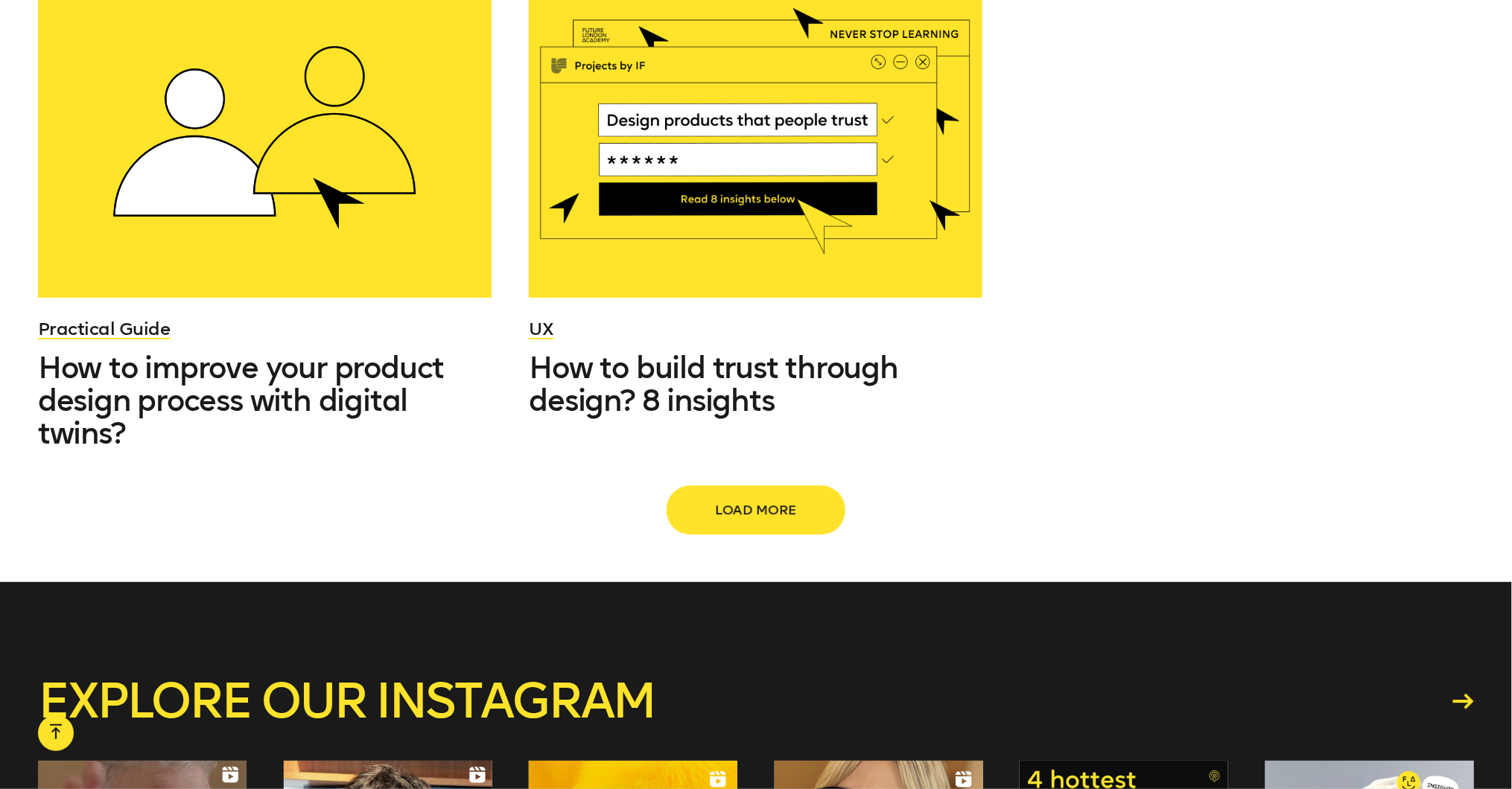
scroll to position [9377, 0]
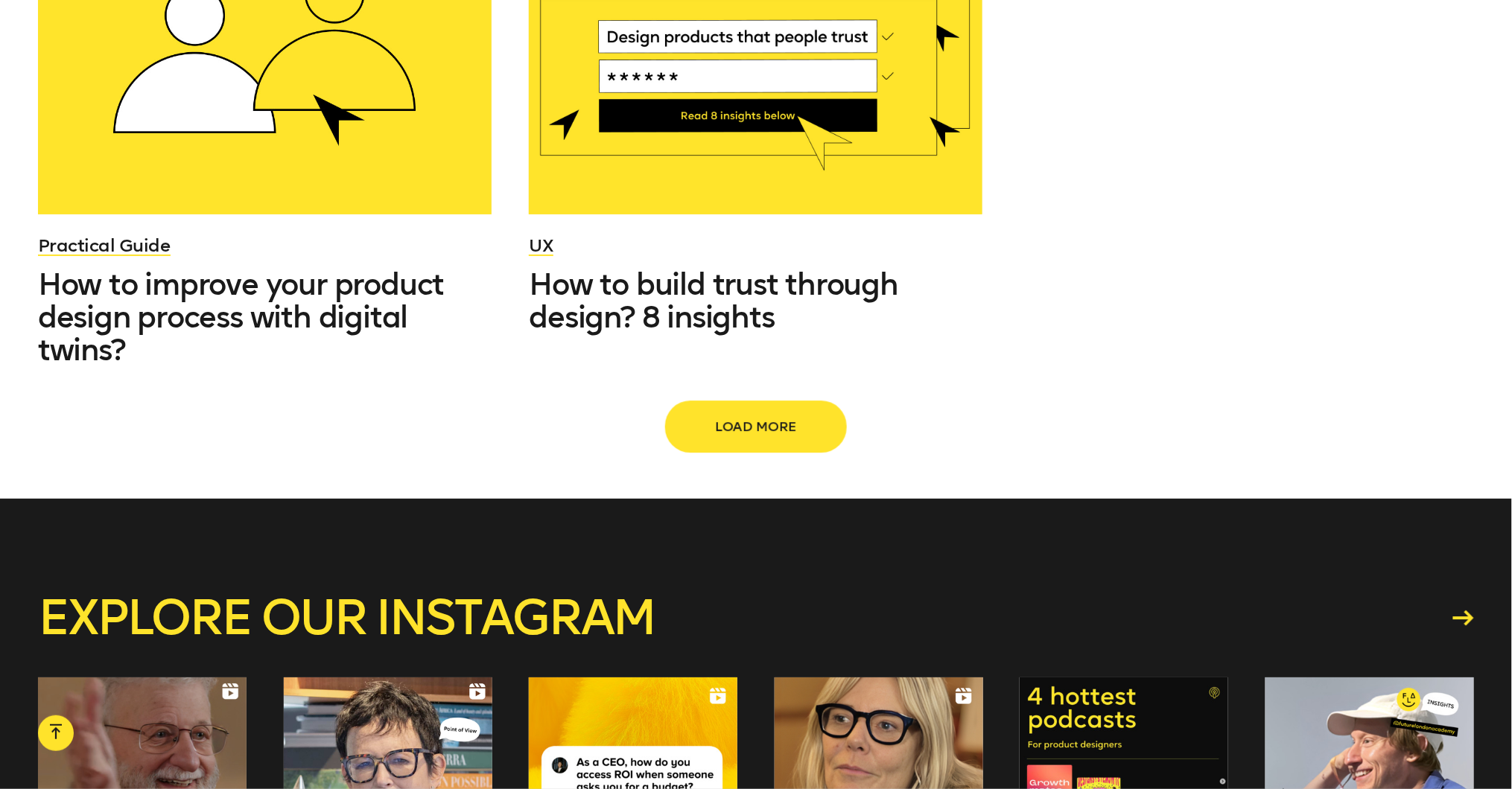
click at [794, 412] on span "Load more" at bounding box center [756, 426] width 131 height 28
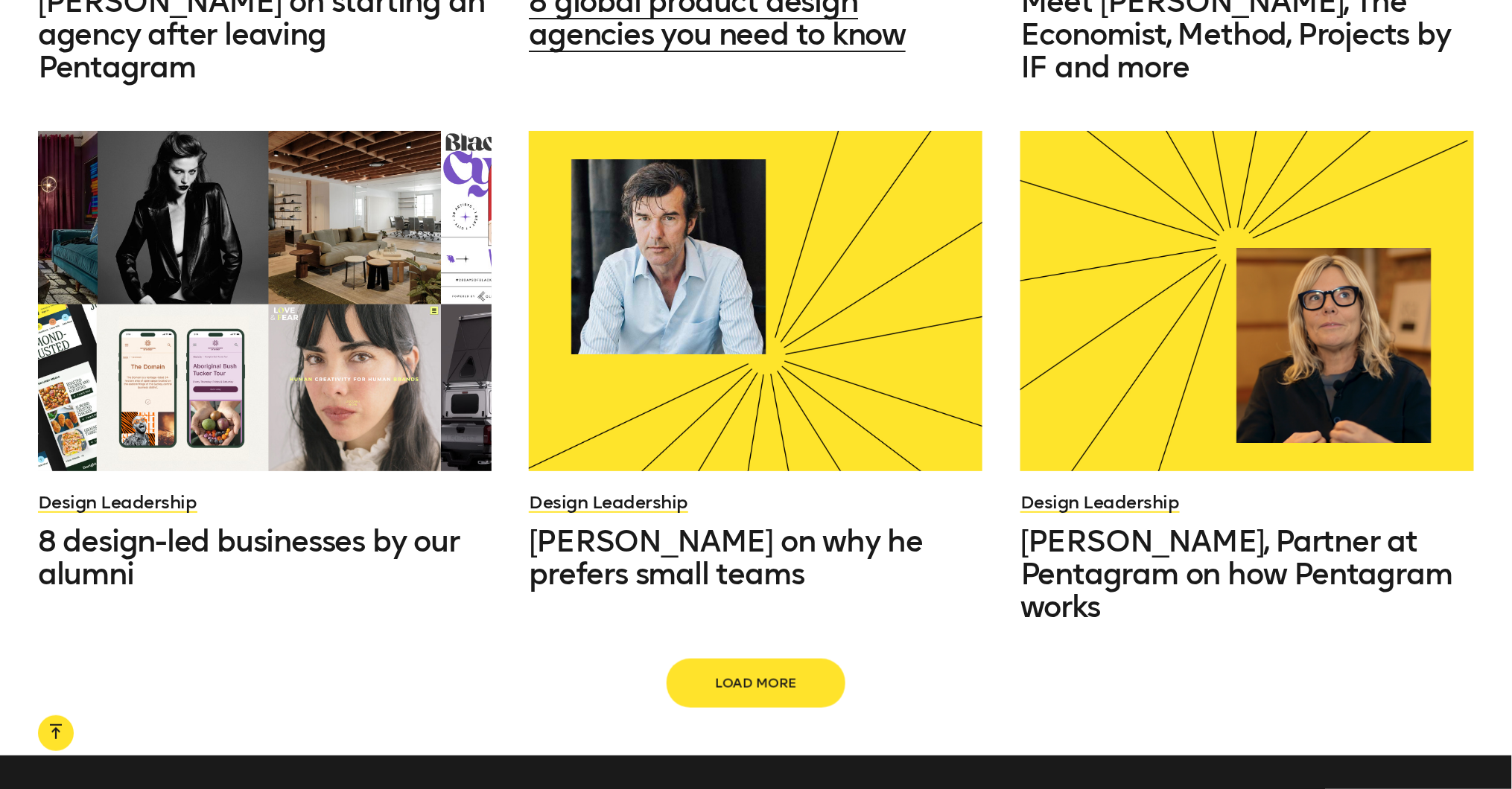
scroll to position [10827, 0]
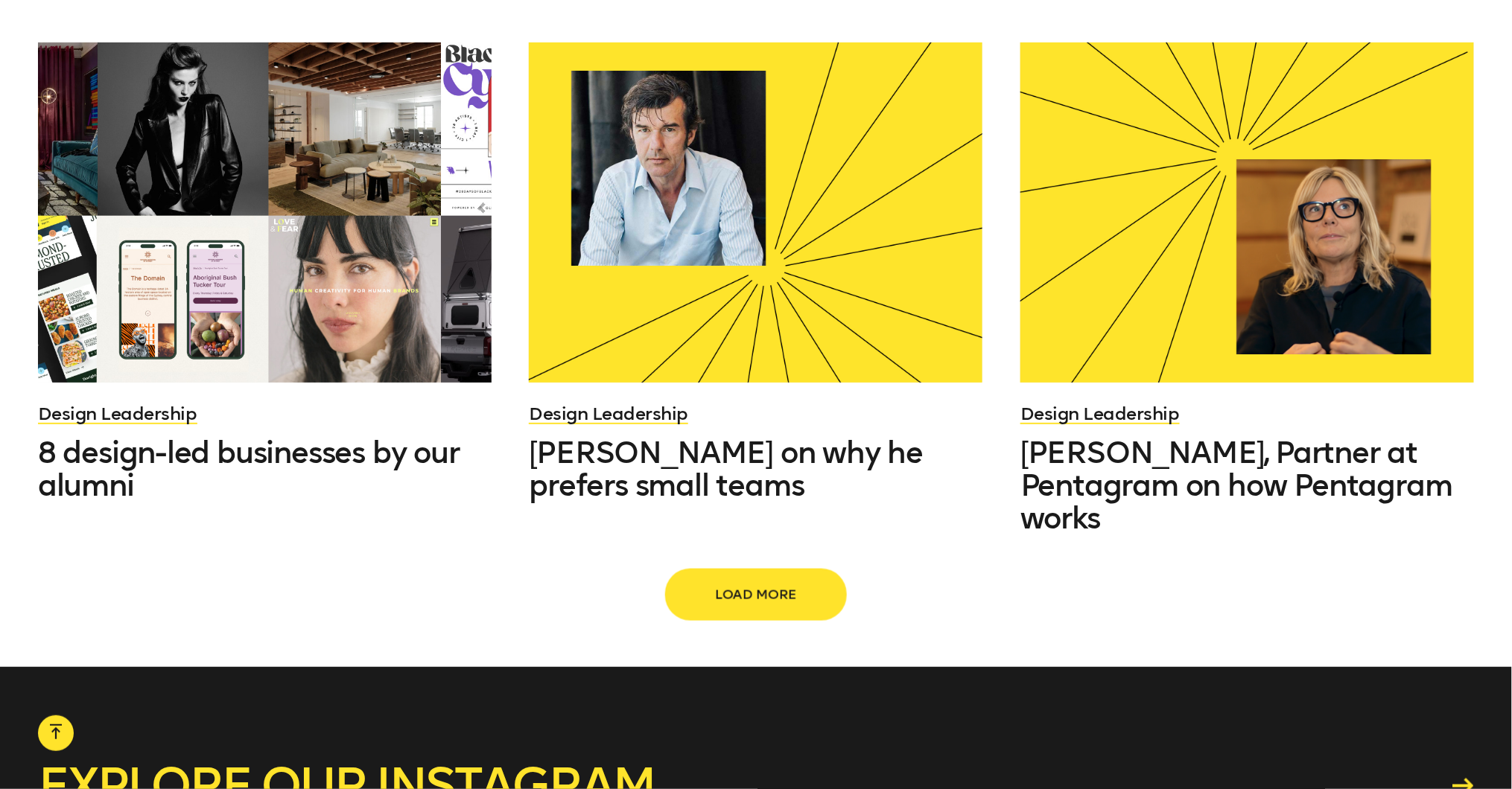
click at [772, 581] on span "Load more" at bounding box center [756, 595] width 131 height 28
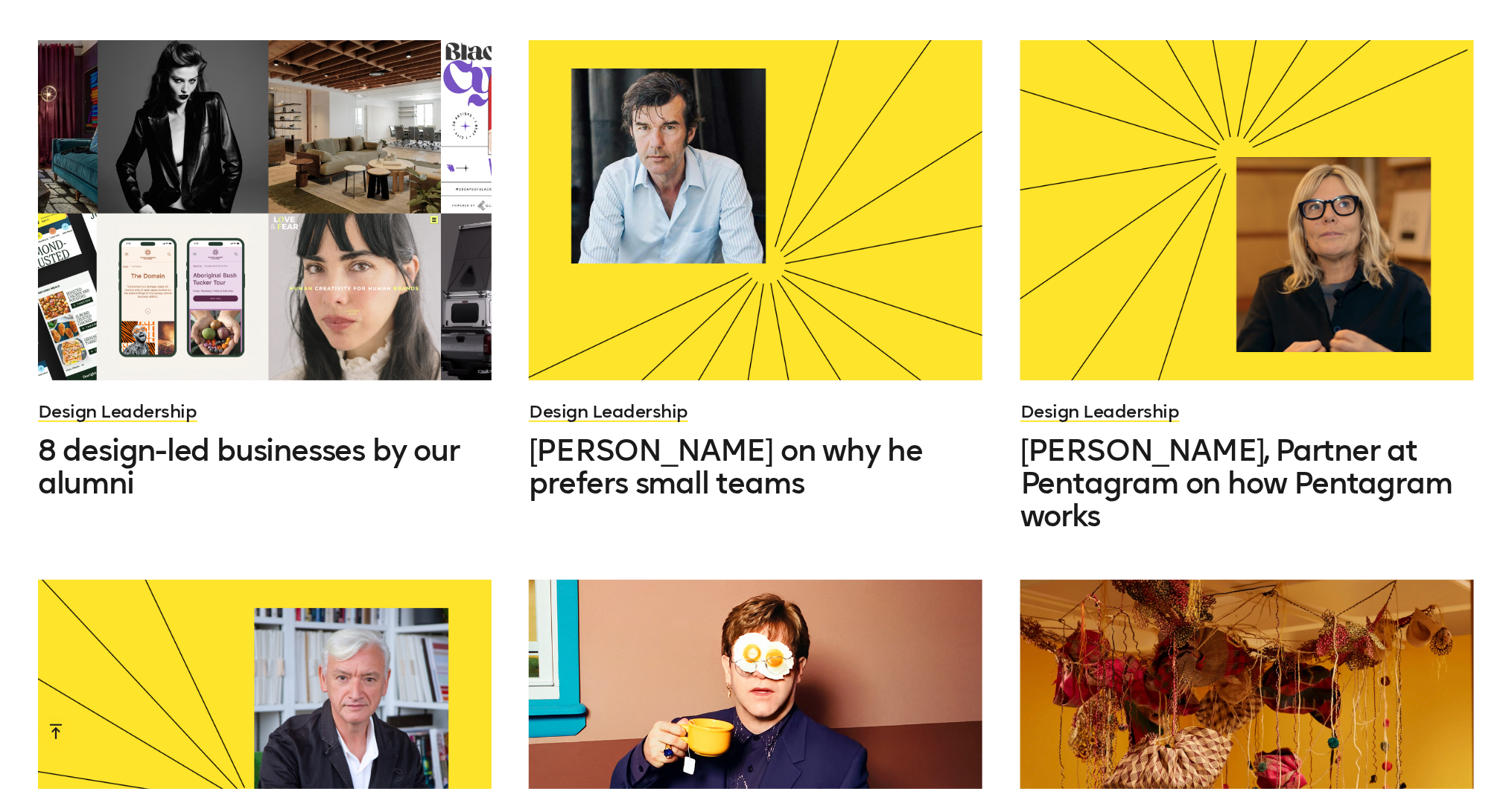
scroll to position [10831, 0]
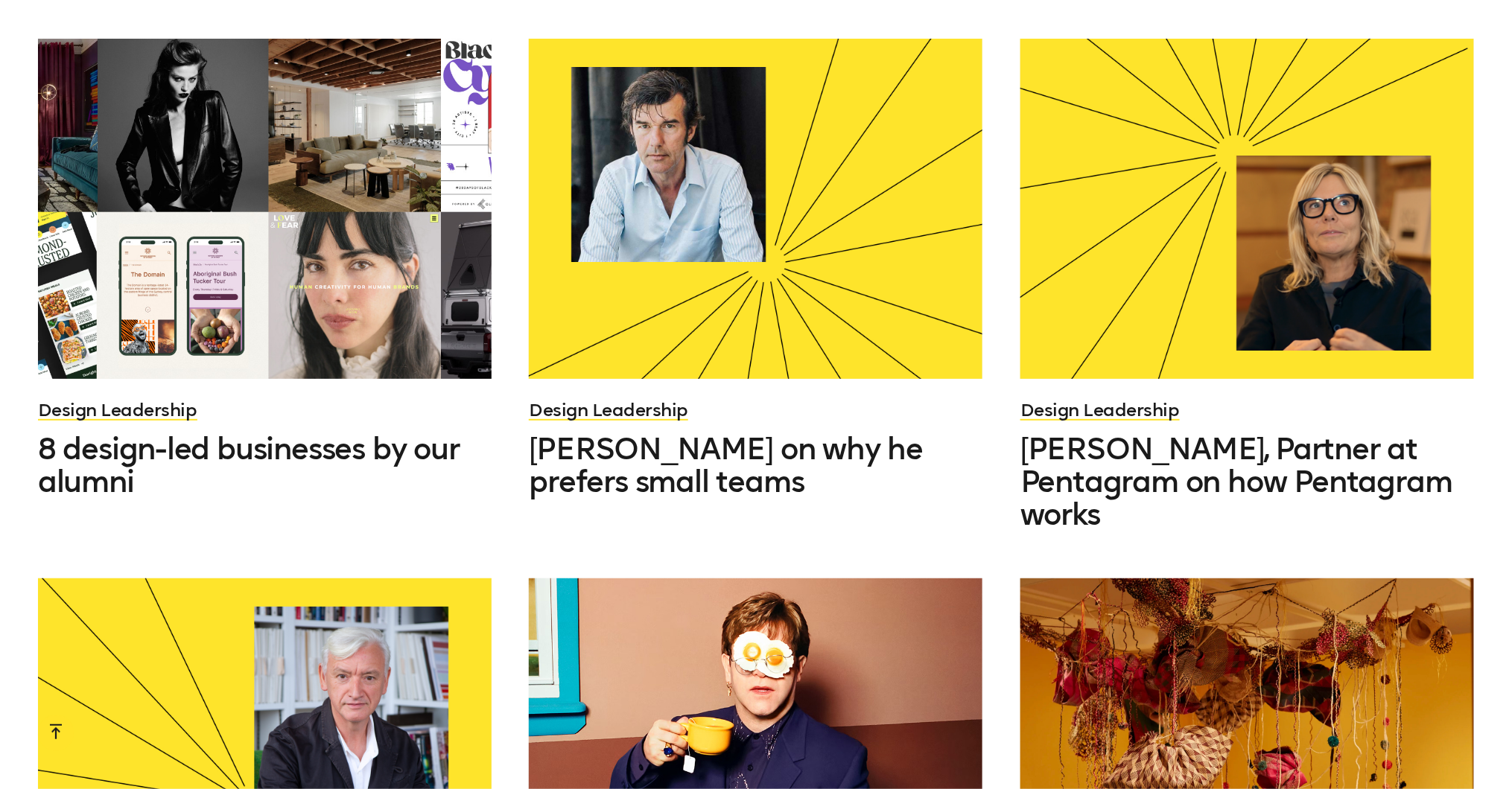
click at [741, 579] on div at bounding box center [756, 748] width 454 height 340
click at [1174, 579] on div at bounding box center [1247, 748] width 454 height 340
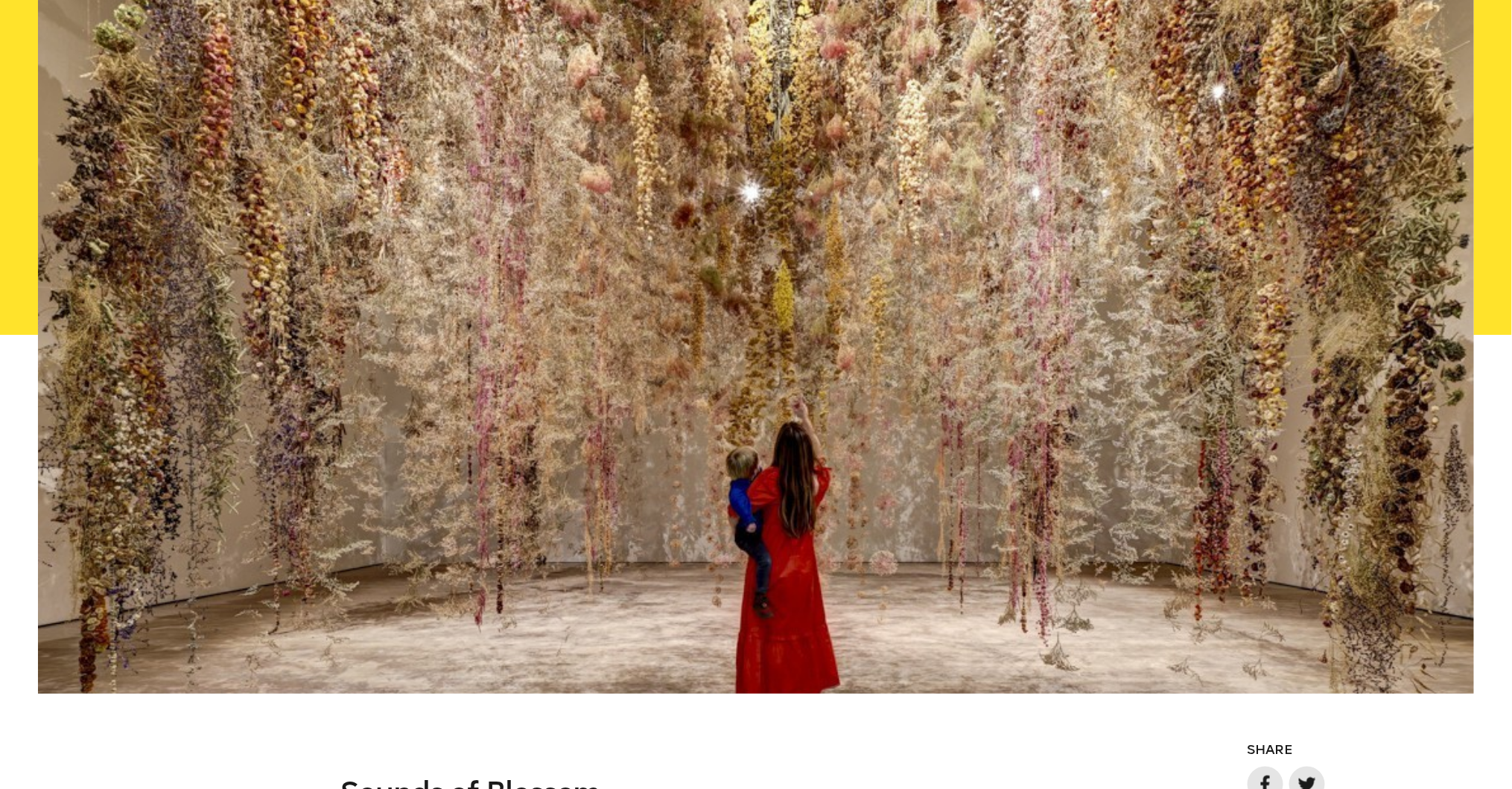
scroll to position [849, 0]
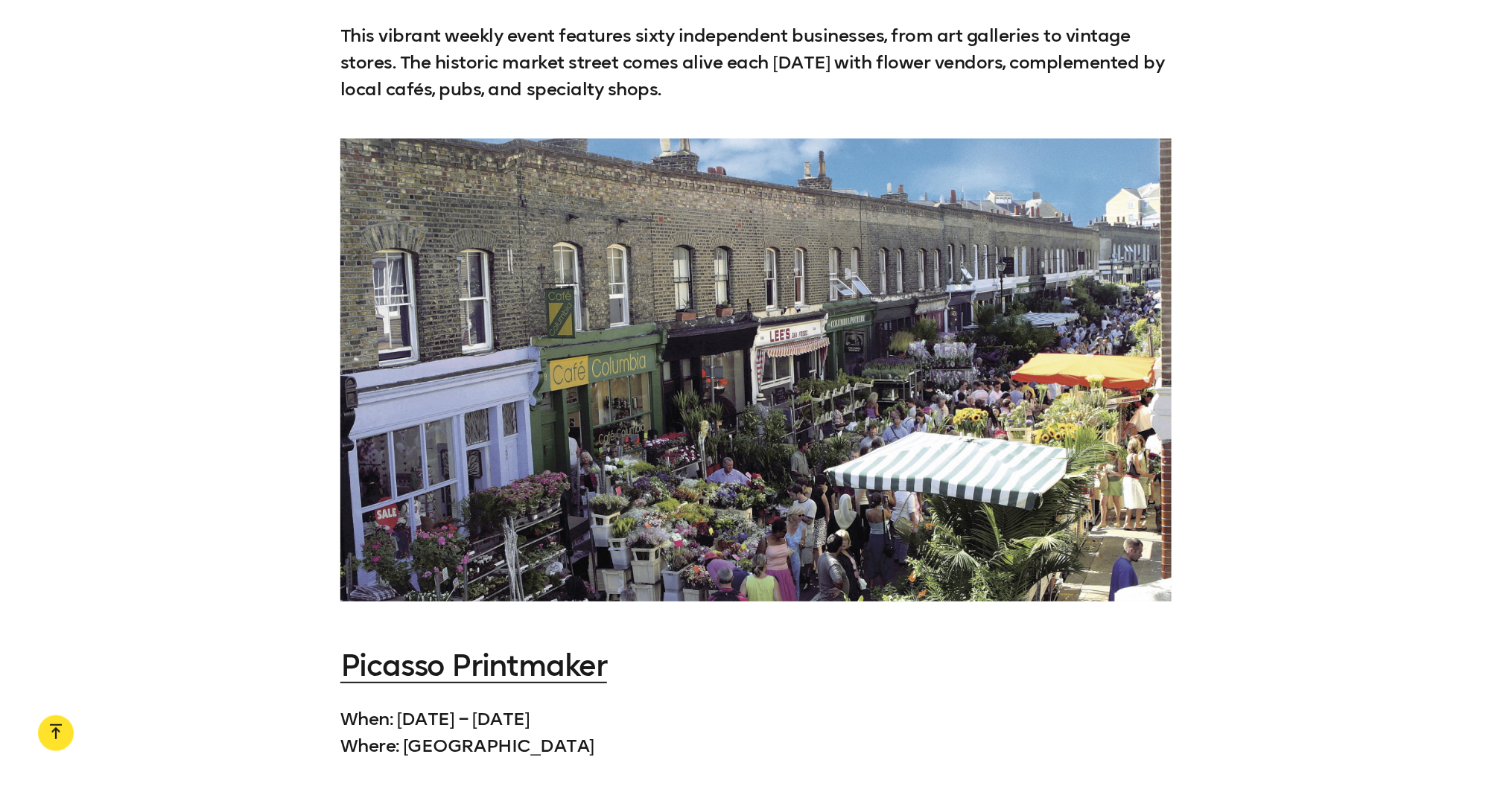
scroll to position [2320, 0]
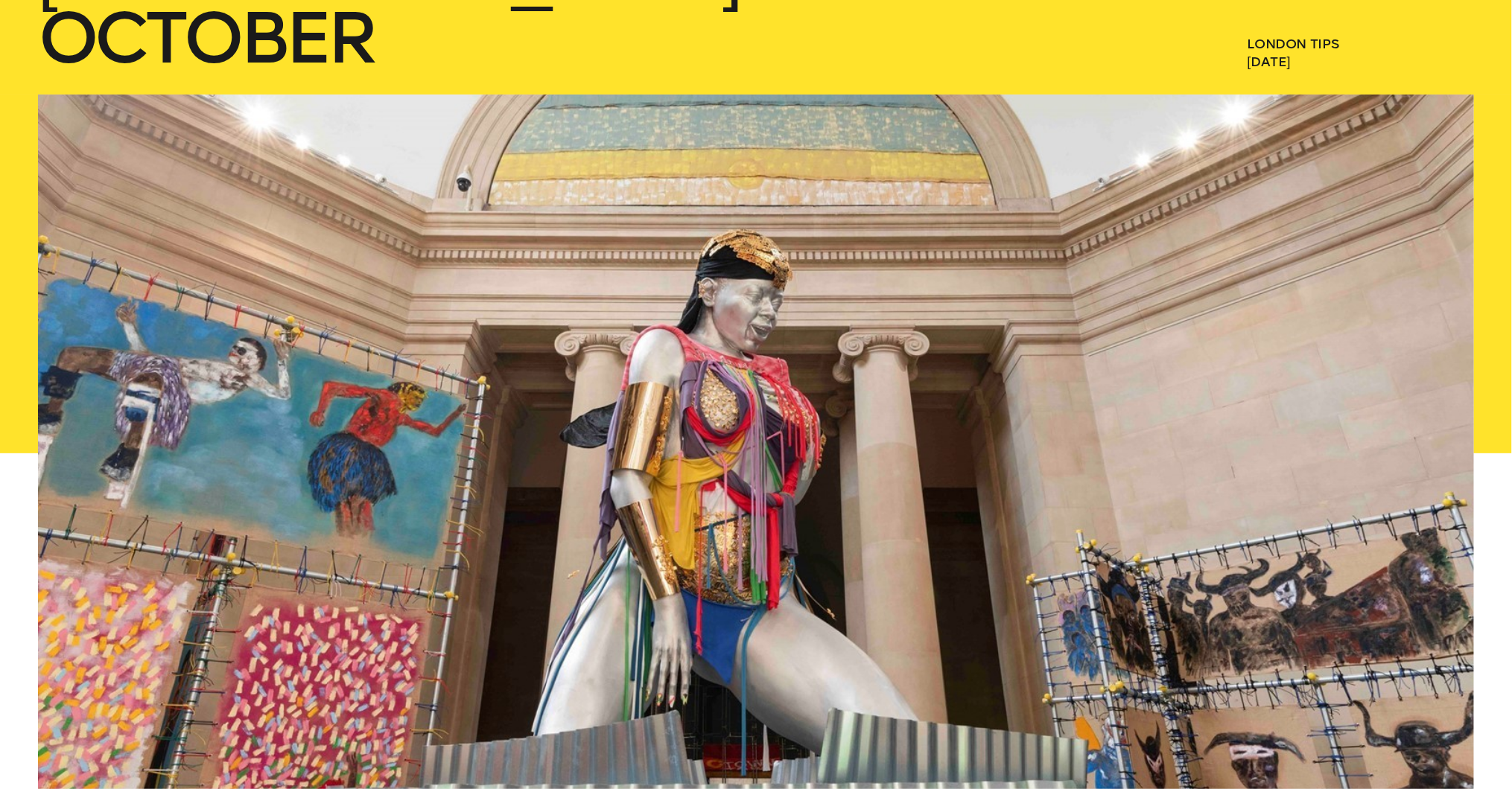
scroll to position [334, 0]
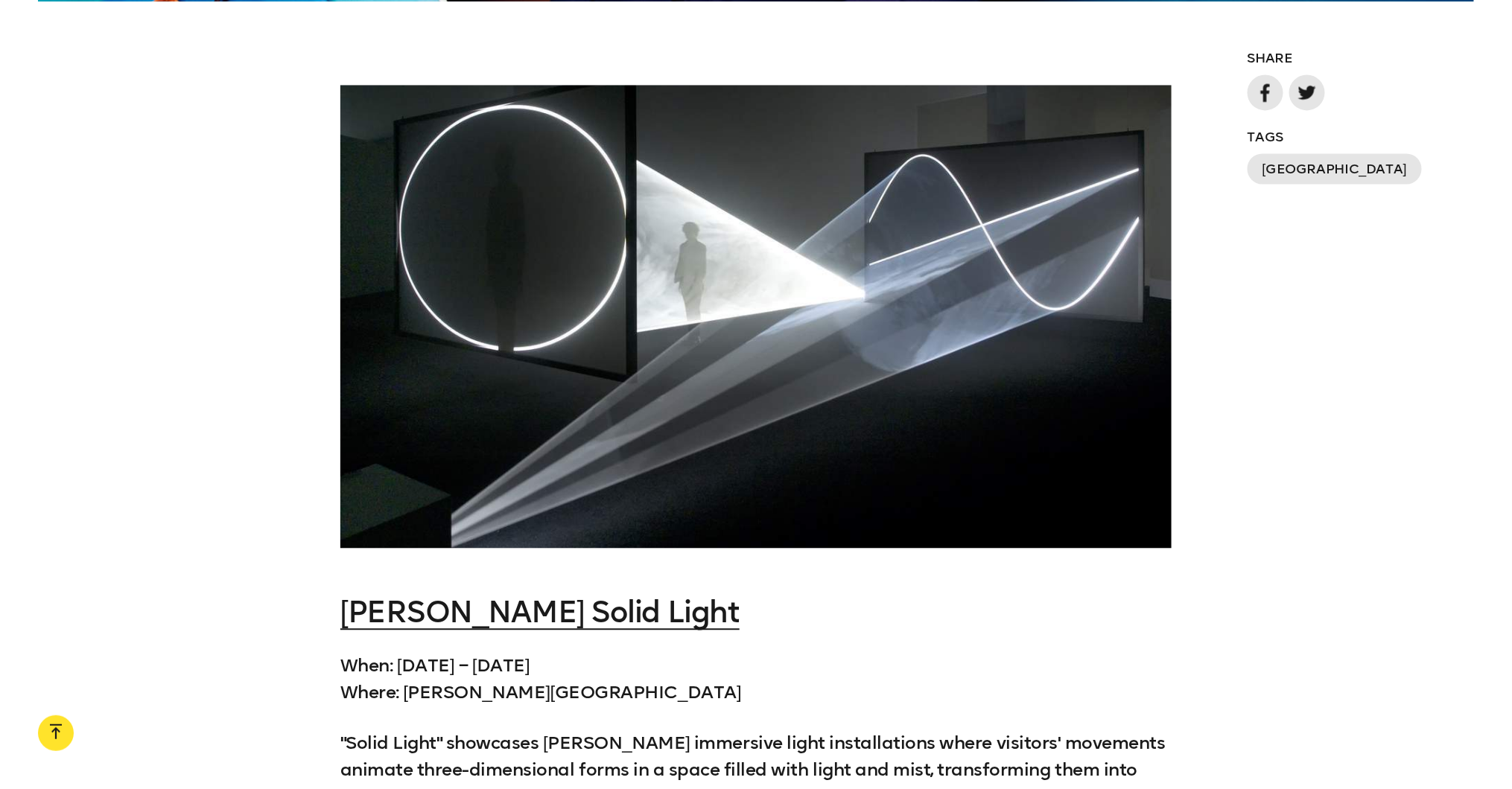
scroll to position [1369, 0]
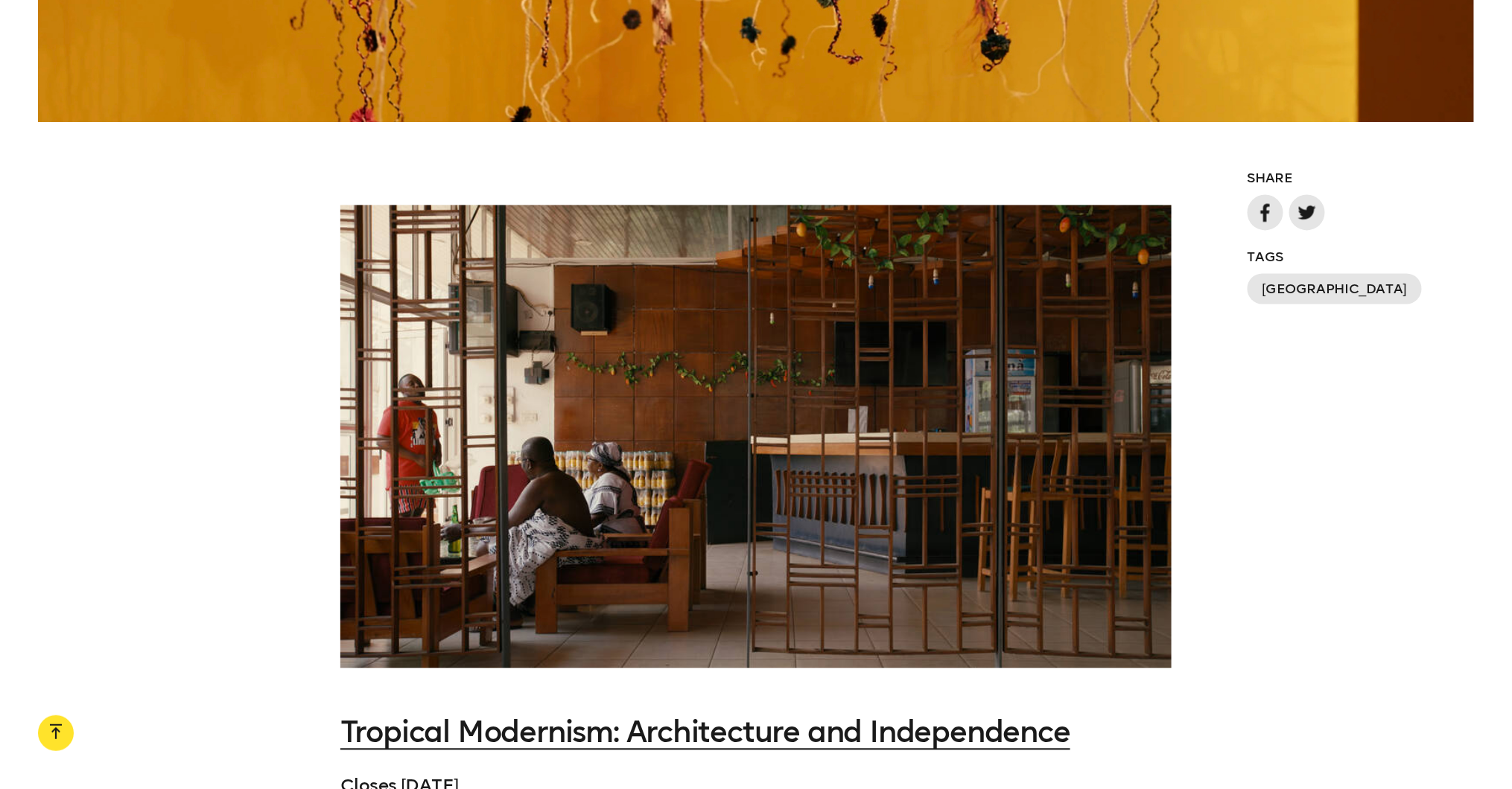
scroll to position [1330, 0]
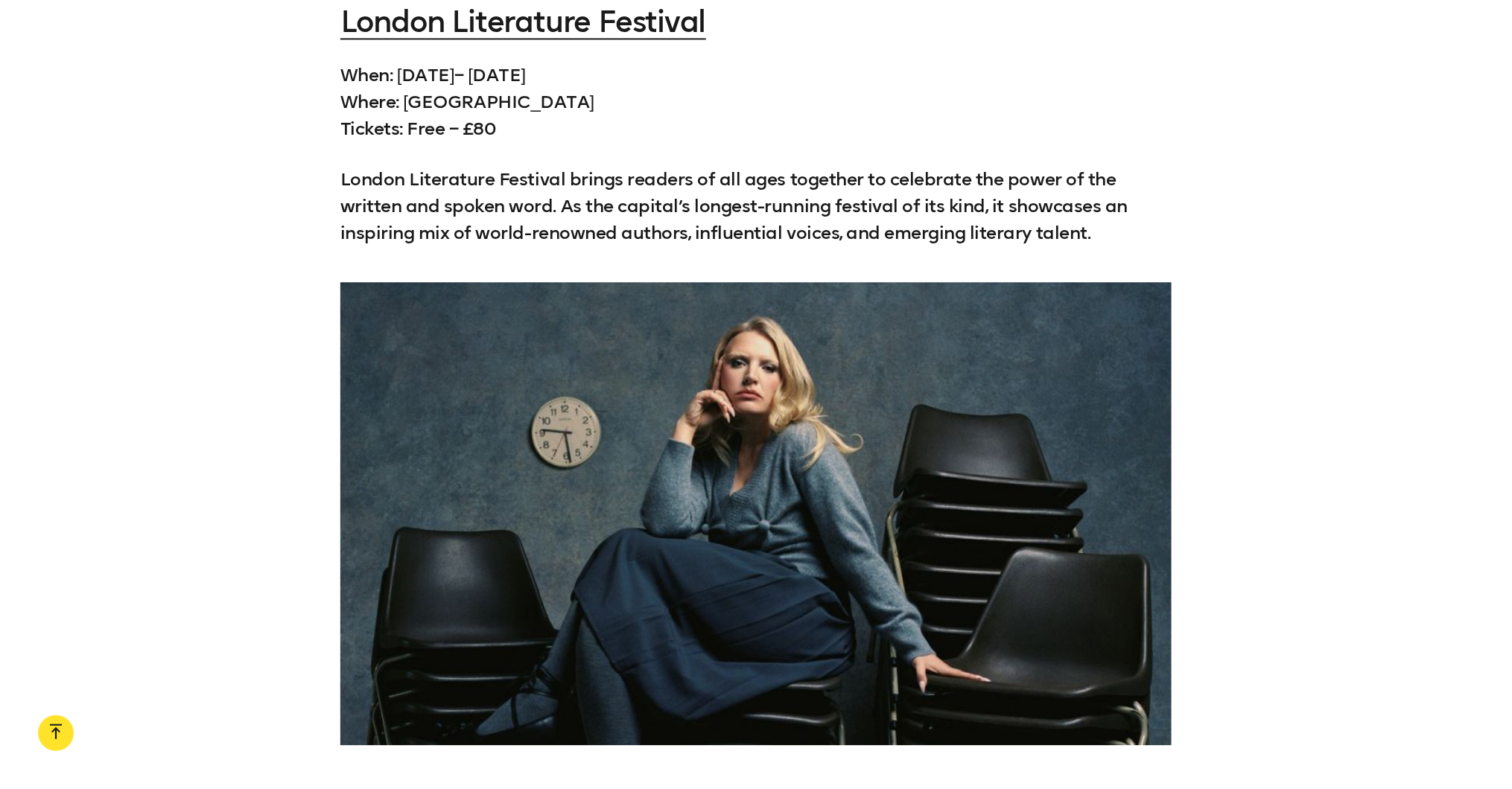
scroll to position [1558, 0]
